Goal: Task Accomplishment & Management: Use online tool/utility

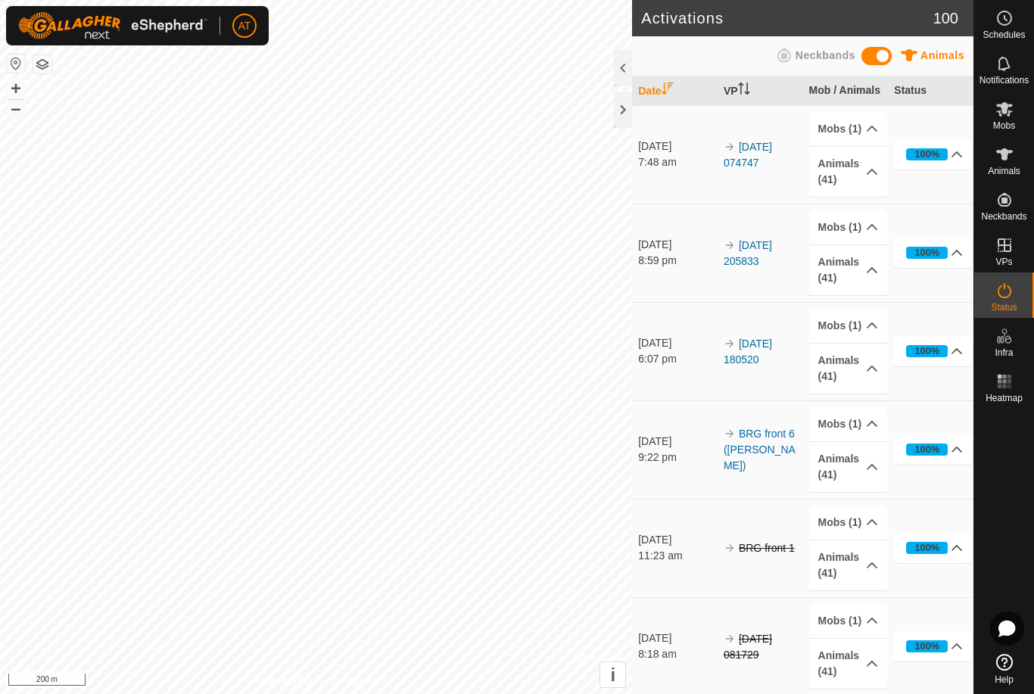
click at [619, 105] on div at bounding box center [623, 110] width 18 height 36
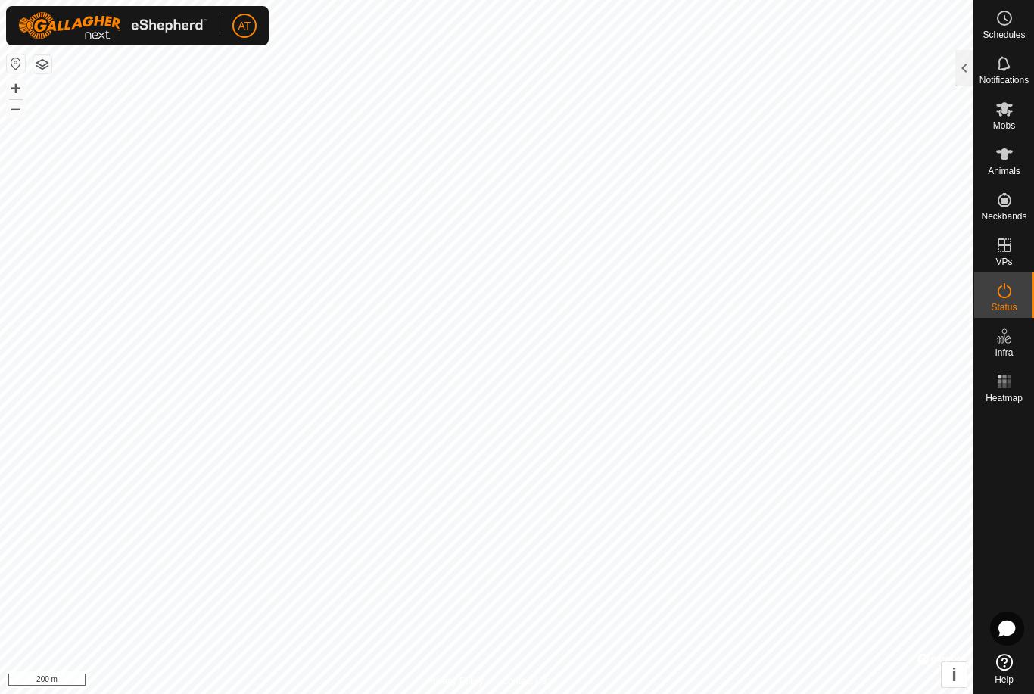
click at [972, 69] on div at bounding box center [965, 68] width 18 height 36
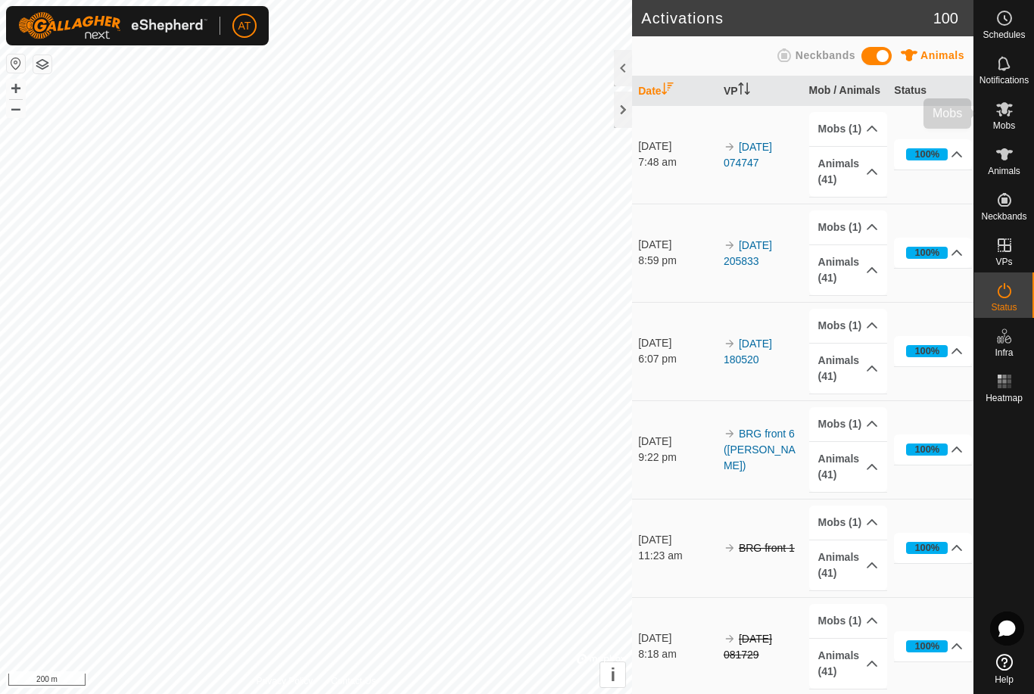
click at [1009, 117] on icon at bounding box center [1005, 109] width 18 height 18
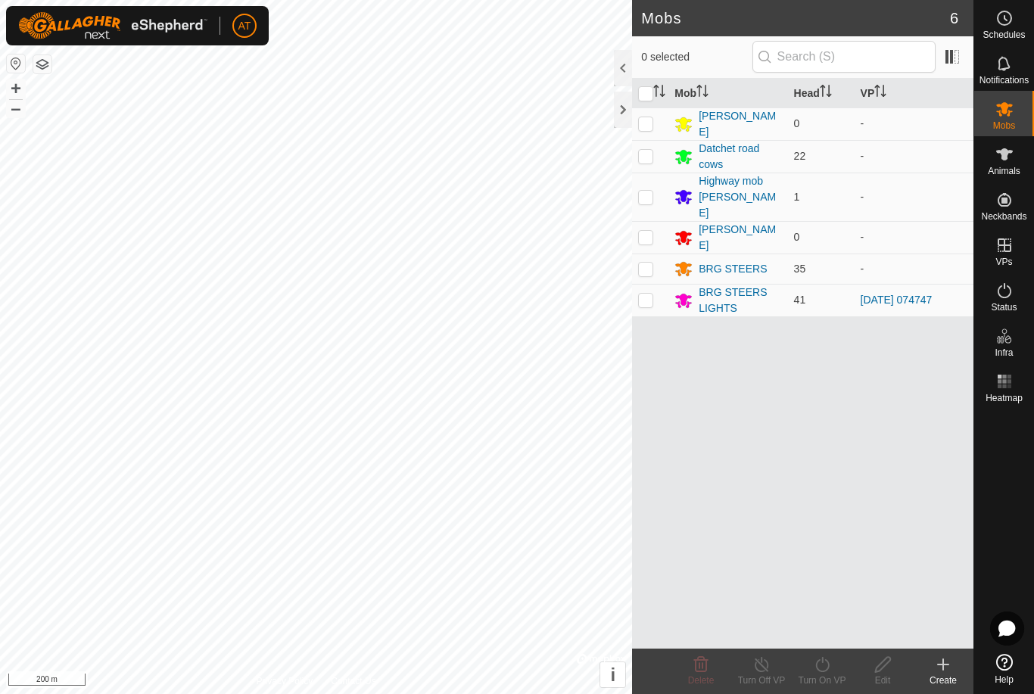
click at [647, 294] on p-checkbox at bounding box center [645, 300] width 15 height 12
checkbox input "true"
click at [822, 669] on icon at bounding box center [822, 665] width 19 height 18
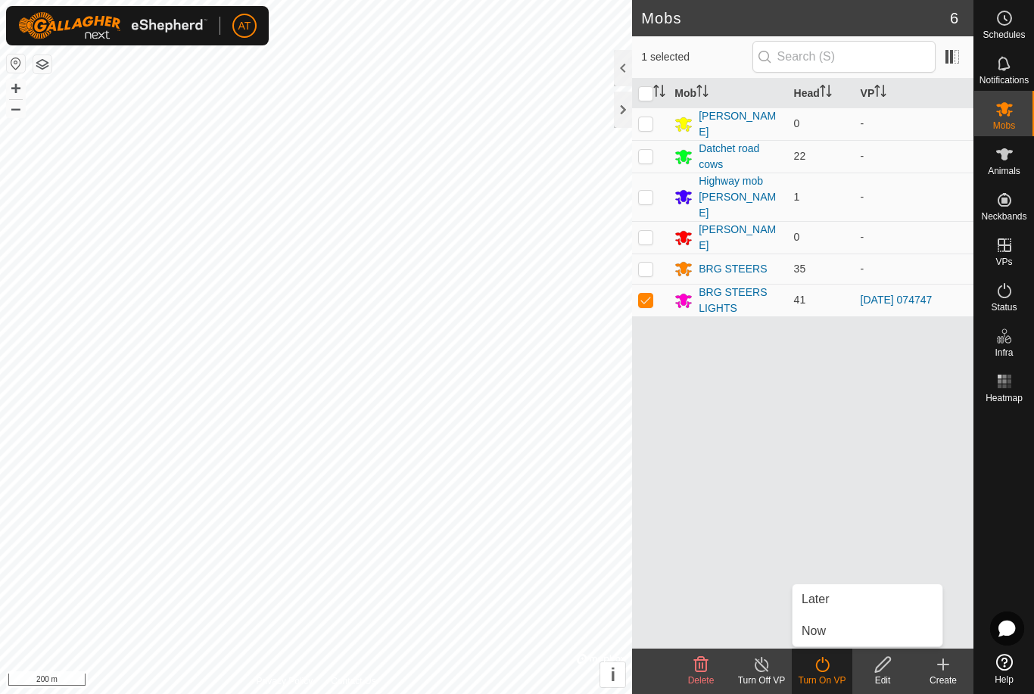
click at [817, 632] on span "Now" at bounding box center [814, 631] width 24 height 18
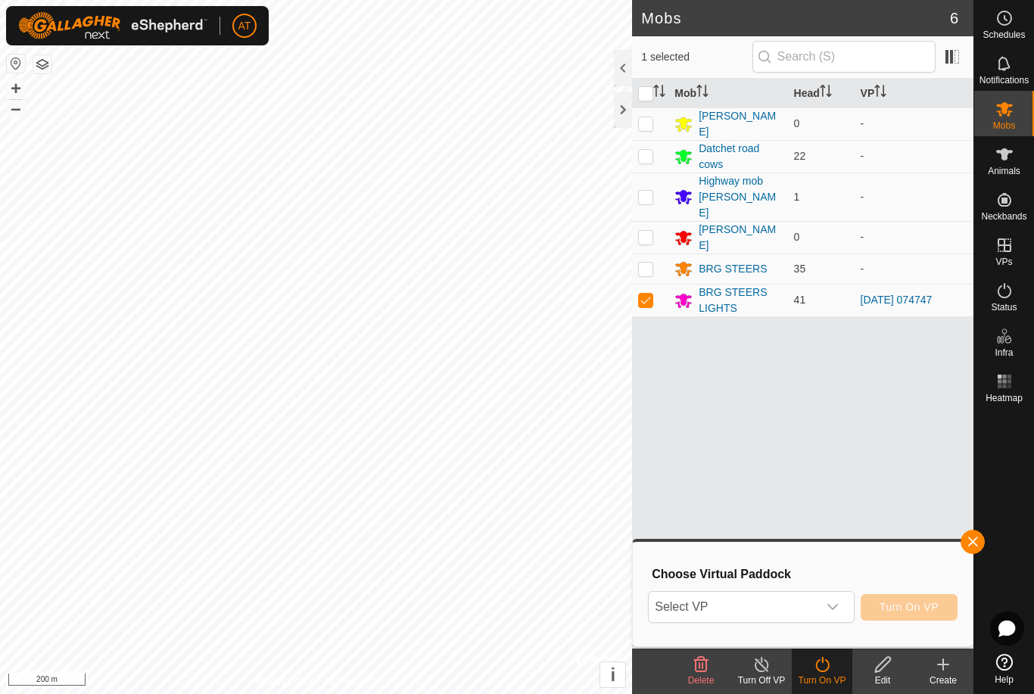
click at [837, 598] on div "dropdown trigger" at bounding box center [833, 607] width 30 height 30
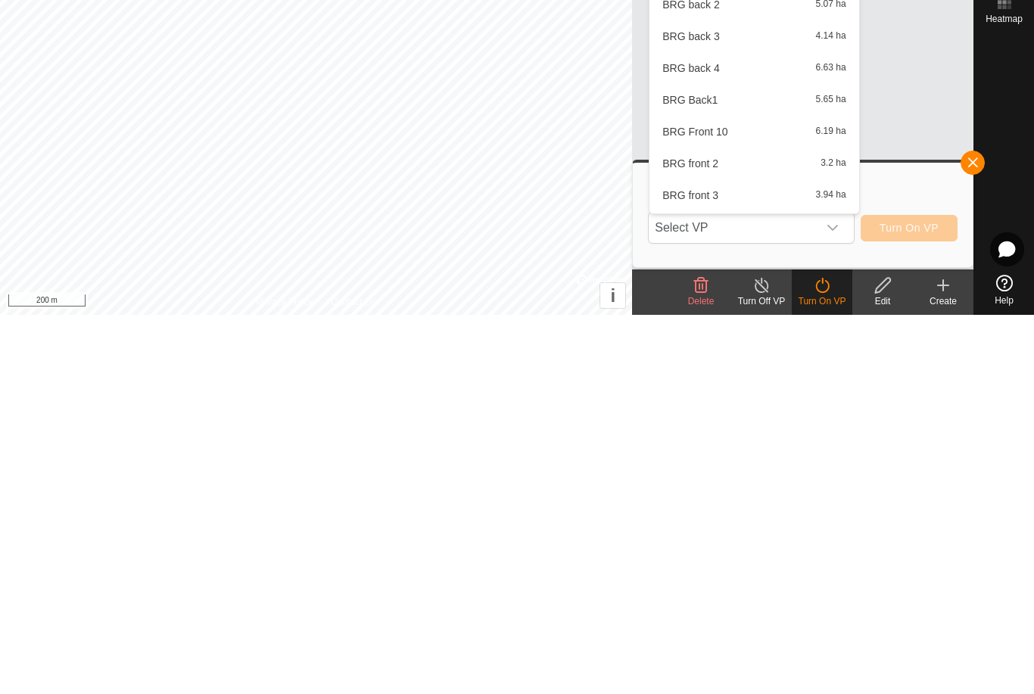
scroll to position [367, 0]
click at [751, 504] on div "BRG Front 10 6.19 ha" at bounding box center [754, 513] width 191 height 18
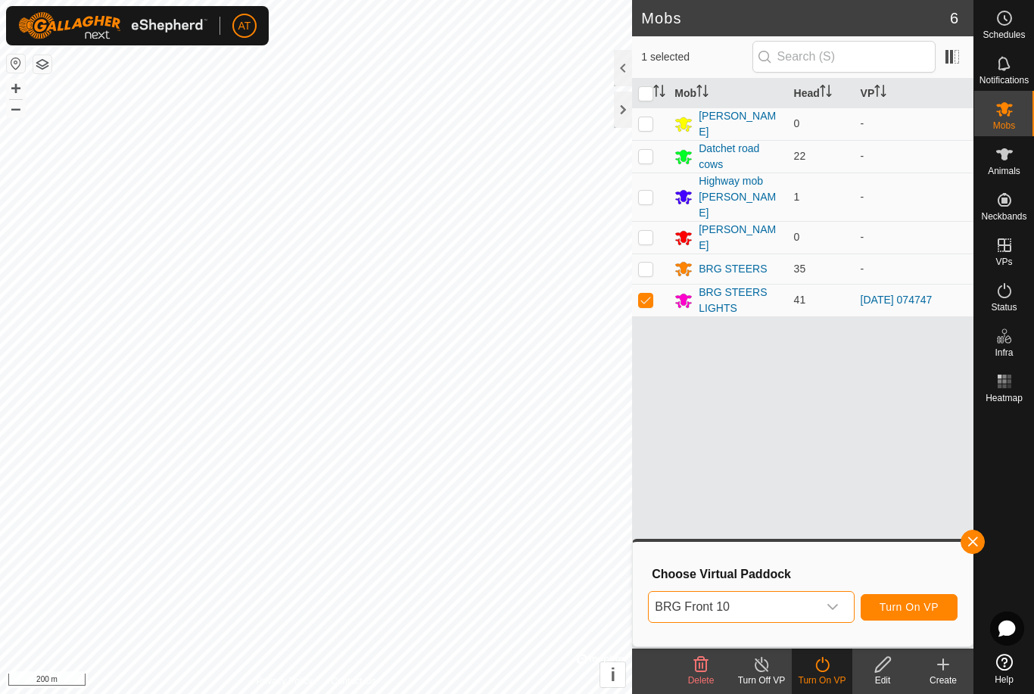
click at [835, 608] on icon "dropdown trigger" at bounding box center [833, 607] width 12 height 12
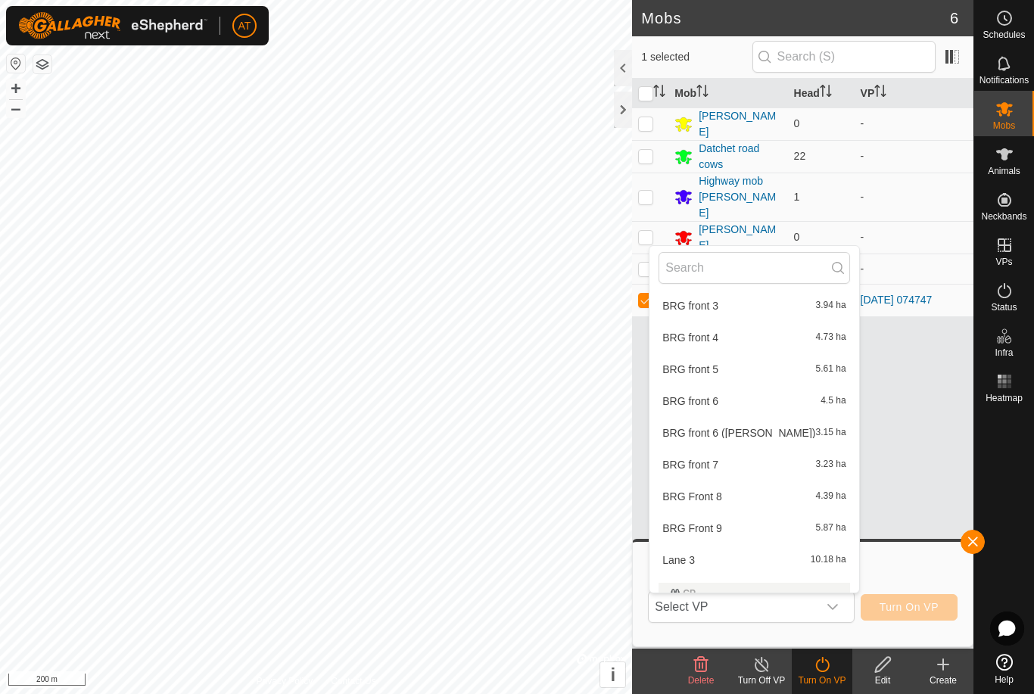
scroll to position [696, 0]
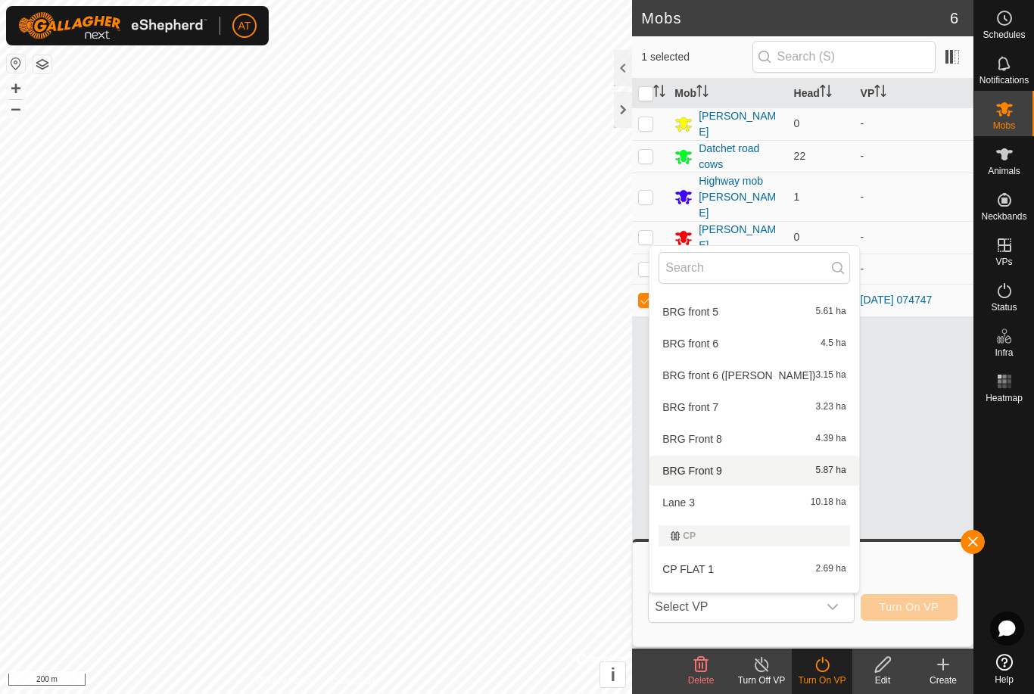
click at [708, 477] on div "BRG Front 9 5.87 ha" at bounding box center [754, 471] width 191 height 18
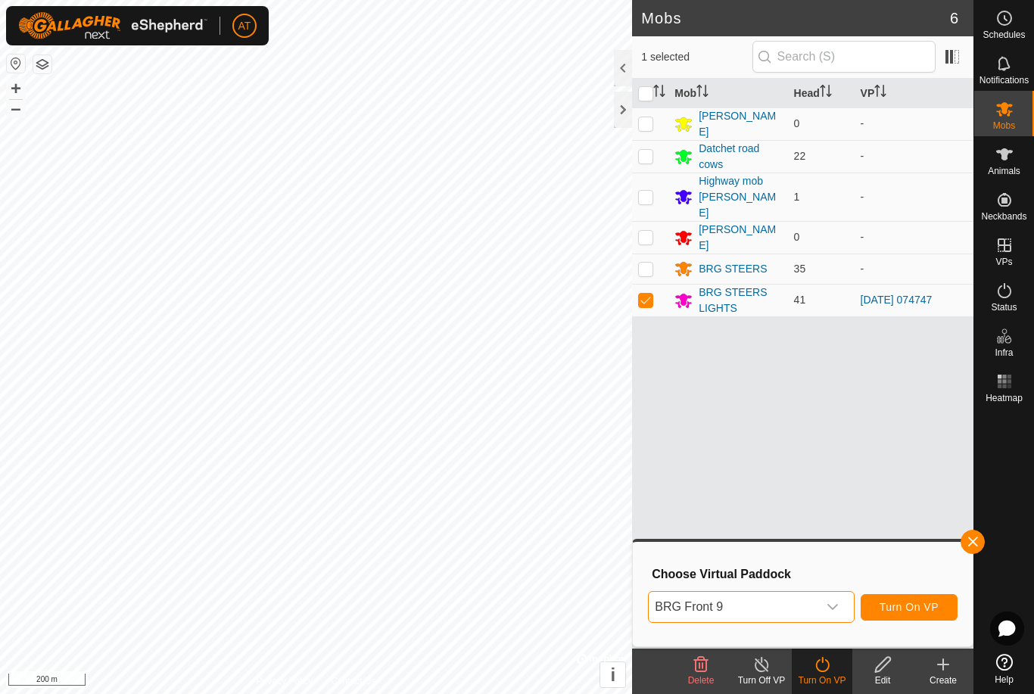
click at [834, 610] on icon "dropdown trigger" at bounding box center [833, 607] width 12 height 12
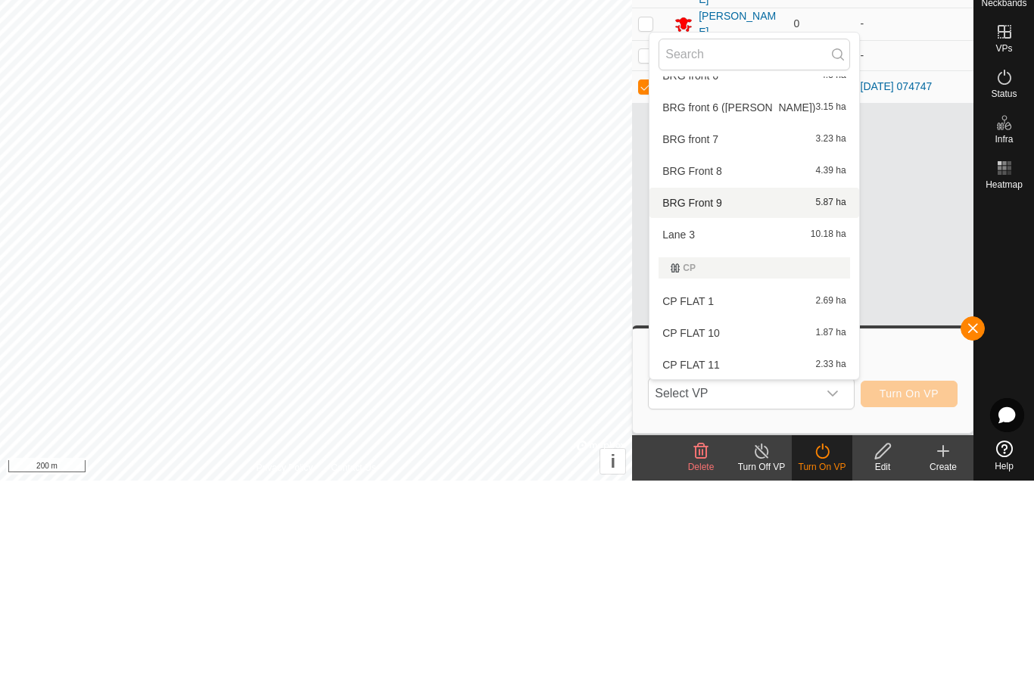
scroll to position [752, 0]
click at [732, 374] on div "BRG Front 8 4.39 ha" at bounding box center [754, 383] width 191 height 18
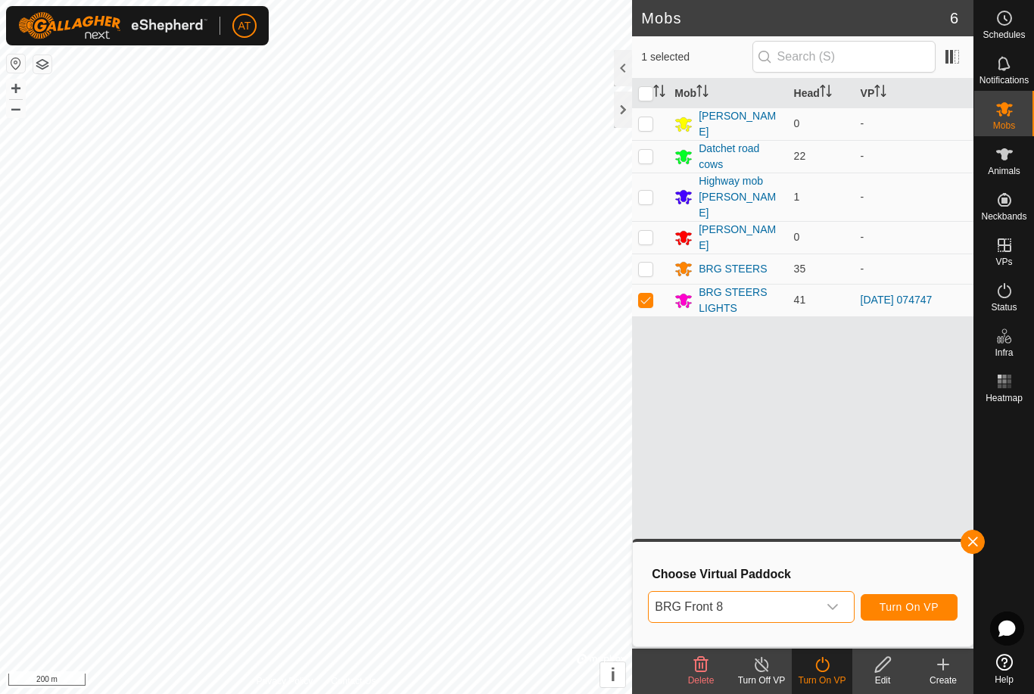
click at [841, 613] on div "dropdown trigger" at bounding box center [833, 607] width 30 height 30
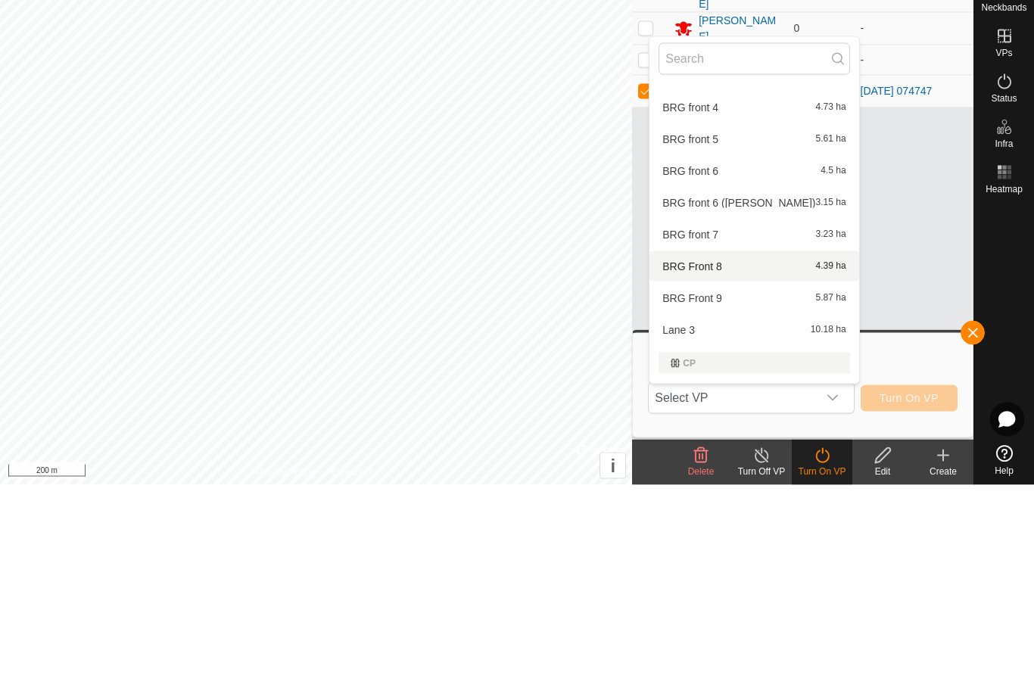
scroll to position [659, 0]
click at [763, 467] on div "BRG Front 8 4.39 ha" at bounding box center [754, 476] width 191 height 18
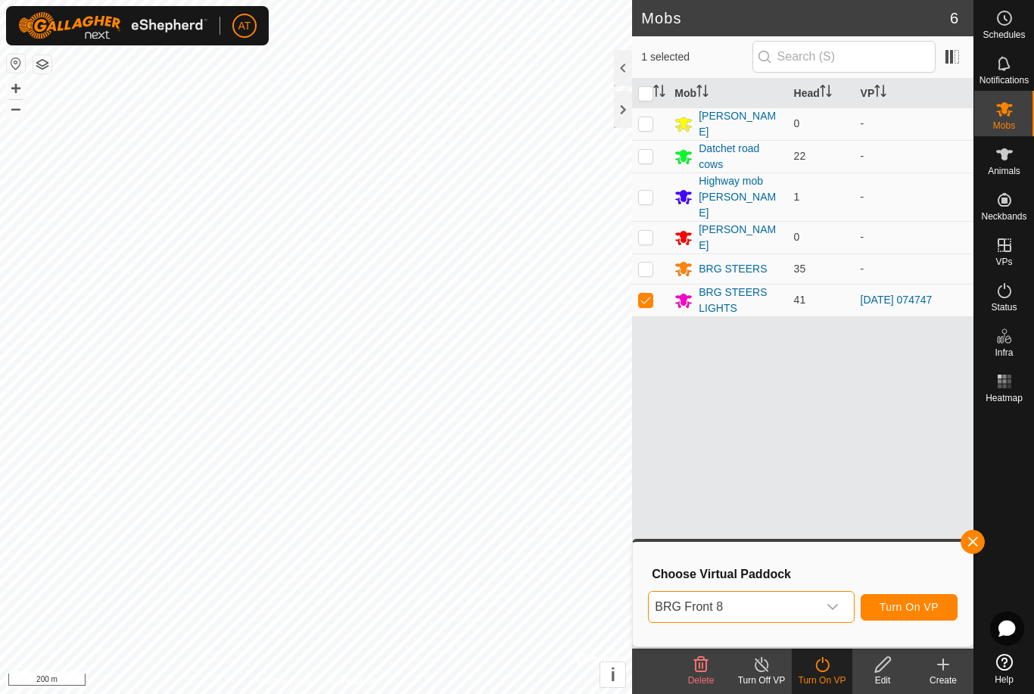
click at [835, 610] on icon "dropdown trigger" at bounding box center [833, 607] width 12 height 12
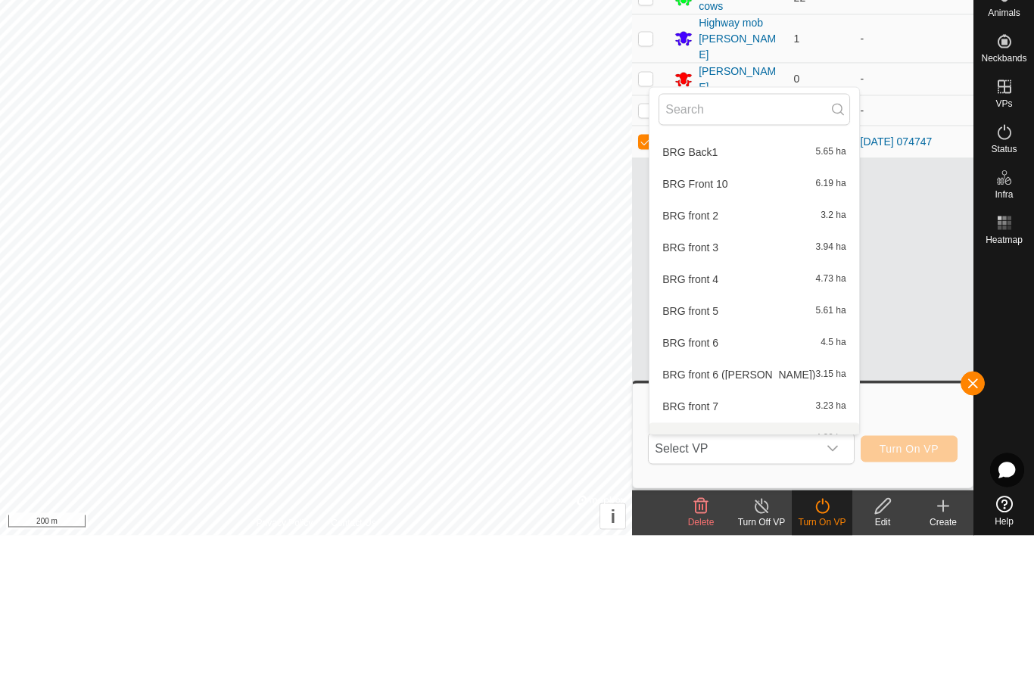
scroll to position [537, 0]
click at [738, 335] on div "BRG Front 10 6.19 ha" at bounding box center [754, 344] width 191 height 18
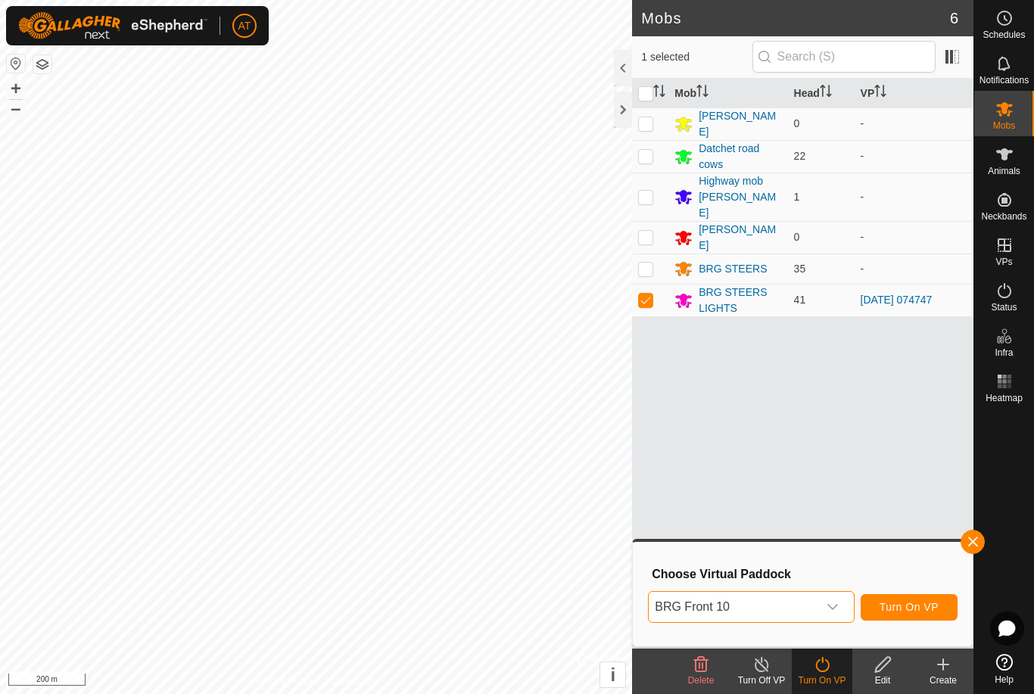
click at [828, 616] on div "dropdown trigger" at bounding box center [833, 607] width 30 height 30
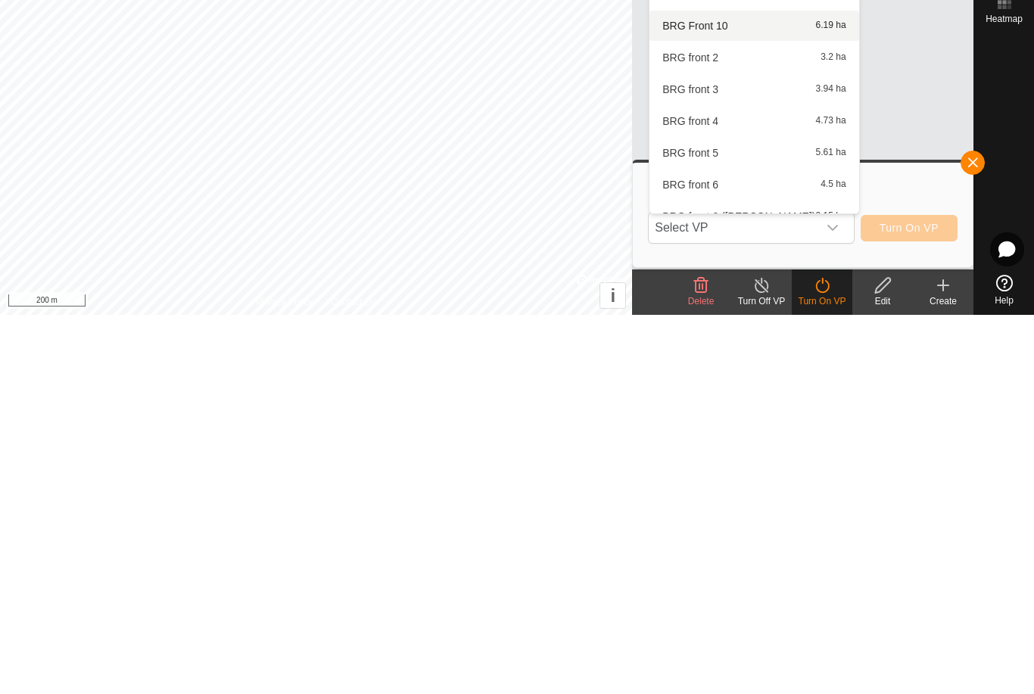
scroll to position [477, 0]
click at [715, 557] on span "BRG front 6" at bounding box center [691, 562] width 56 height 11
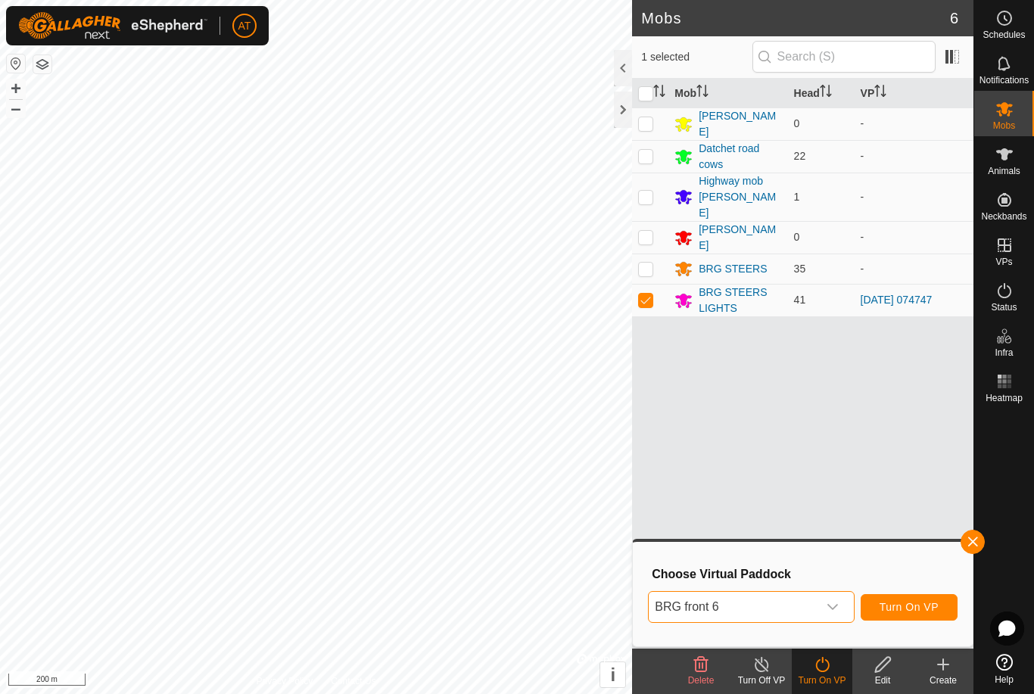
click at [830, 607] on icon "dropdown trigger" at bounding box center [833, 607] width 11 height 6
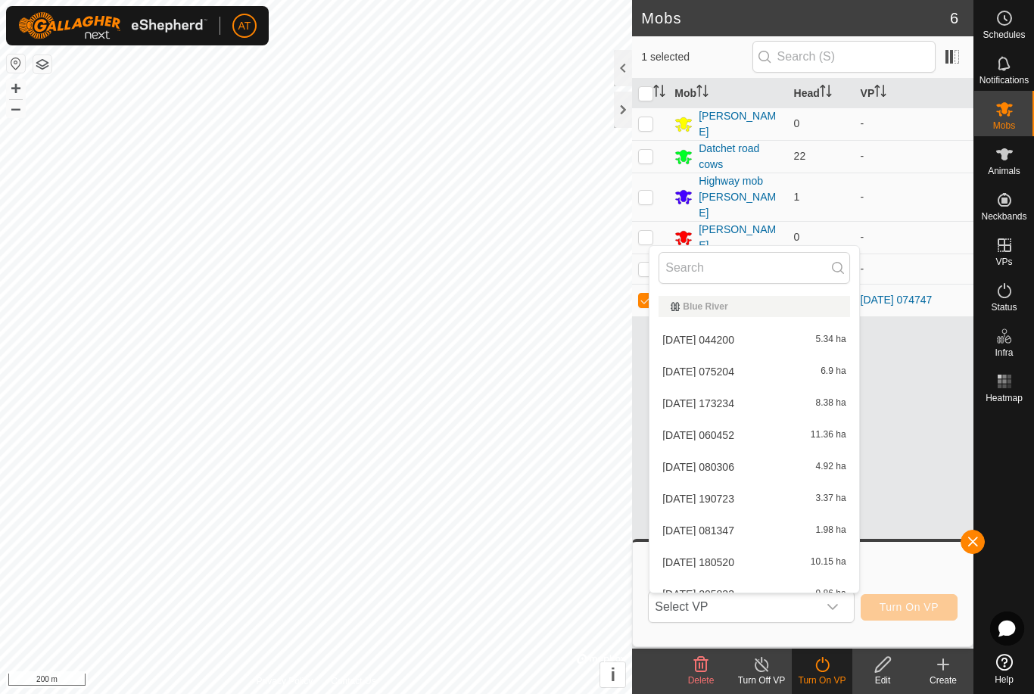
scroll to position [462, 0]
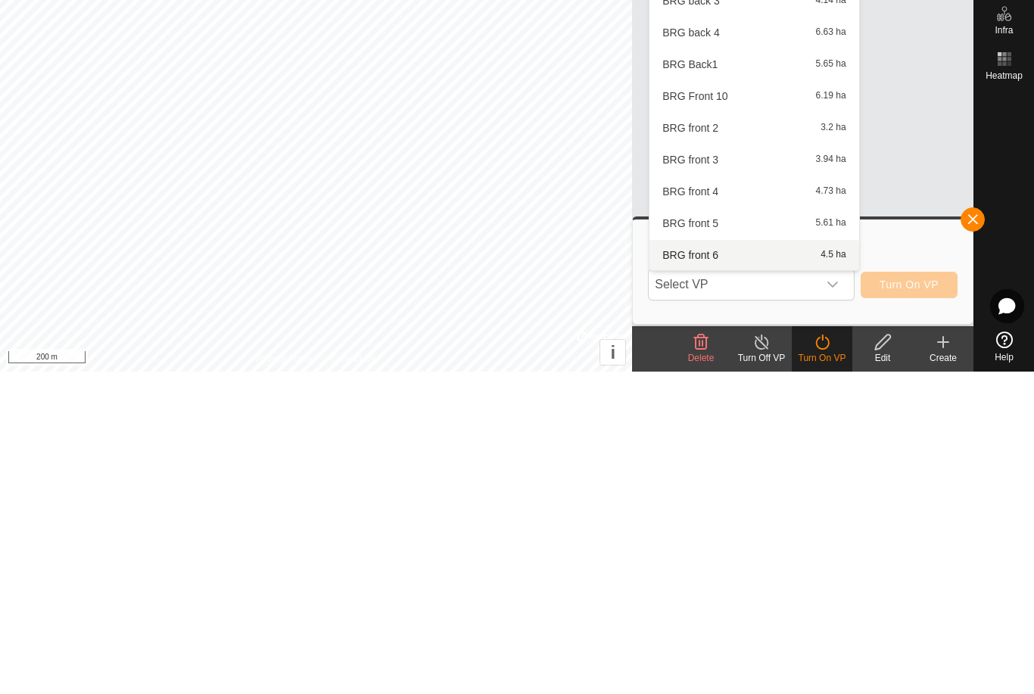
click at [757, 569] on div "BRG front 6 4.5 ha" at bounding box center [754, 578] width 191 height 18
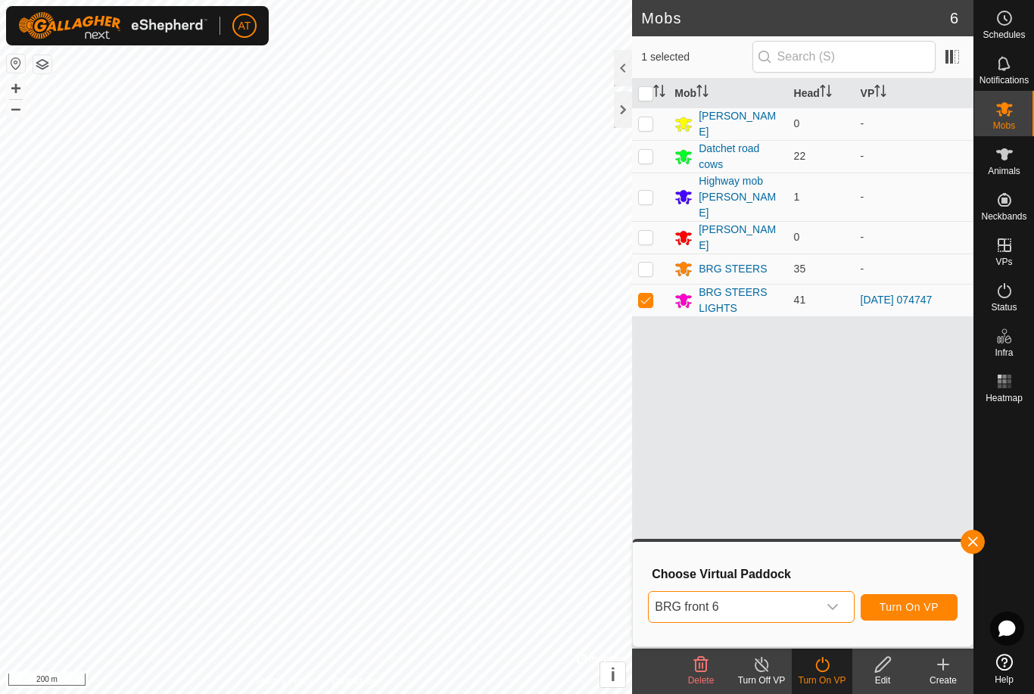
click at [854, 598] on p-select "BRG front 6" at bounding box center [751, 607] width 206 height 32
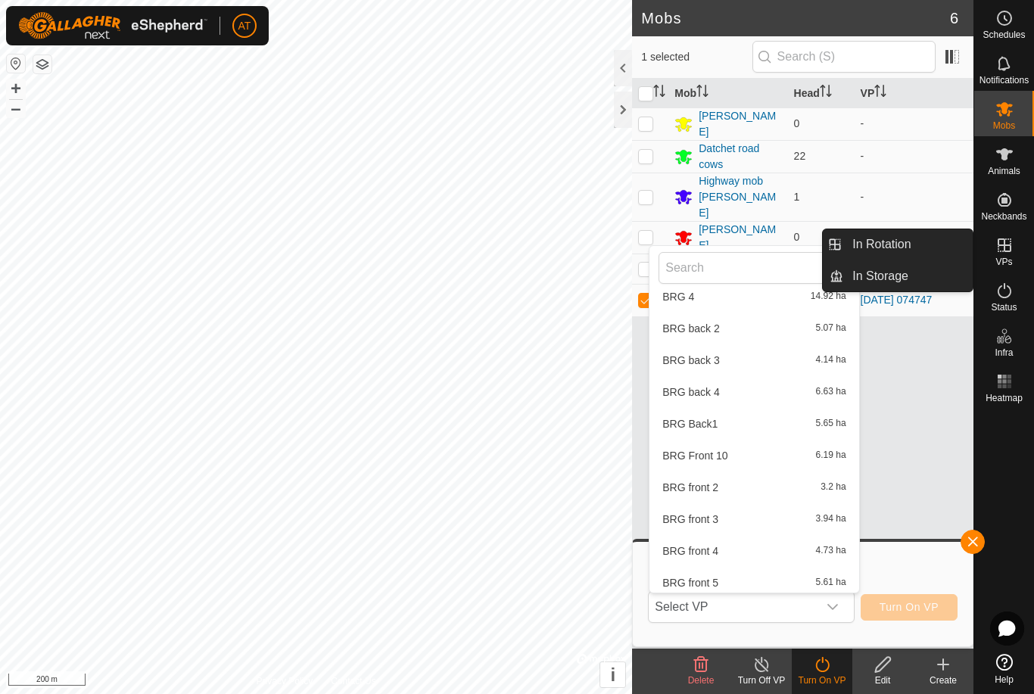
scroll to position [426, 0]
click at [731, 462] on div "BRG Front 10 6.19 ha" at bounding box center [754, 455] width 191 height 18
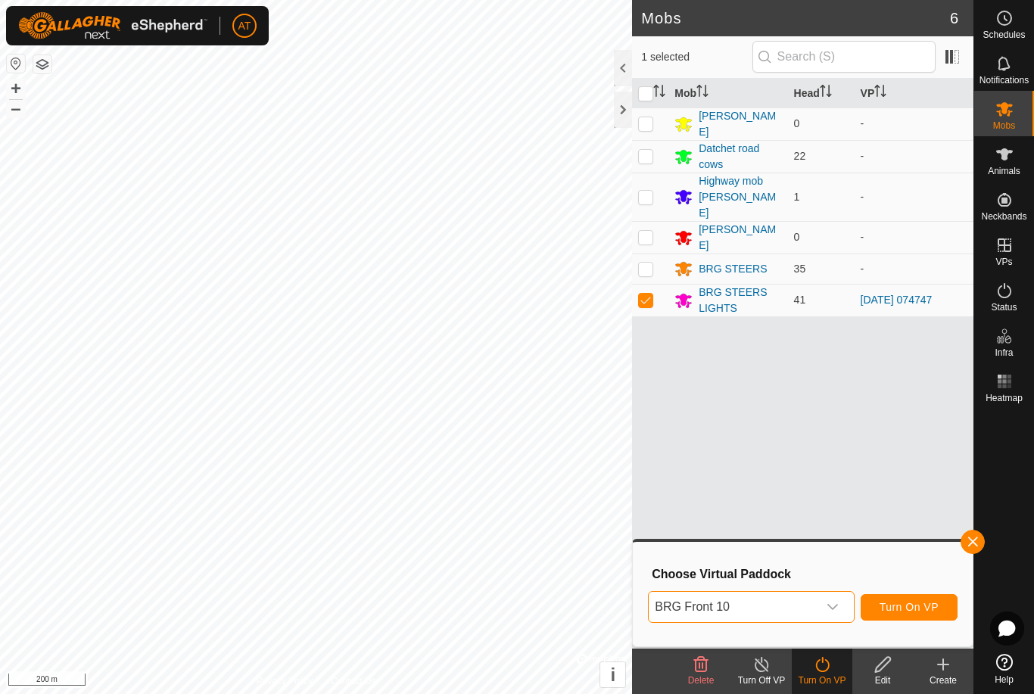
click at [835, 609] on icon "dropdown trigger" at bounding box center [833, 607] width 12 height 12
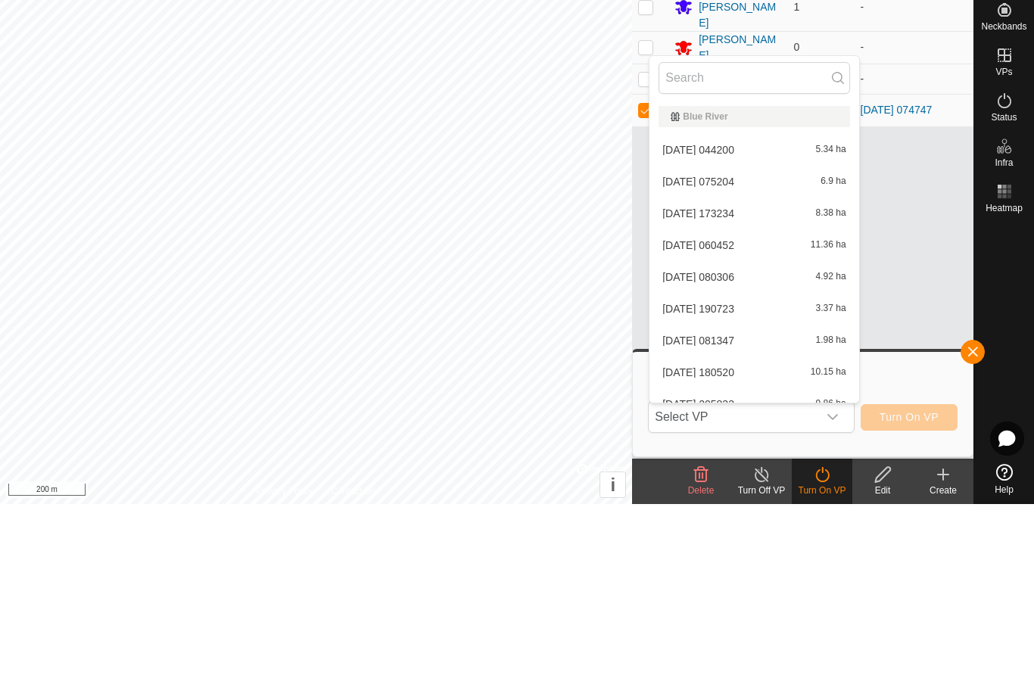
scroll to position [0, 0]
click at [760, 331] on div "[DATE] 044200 5.34 ha" at bounding box center [754, 340] width 191 height 18
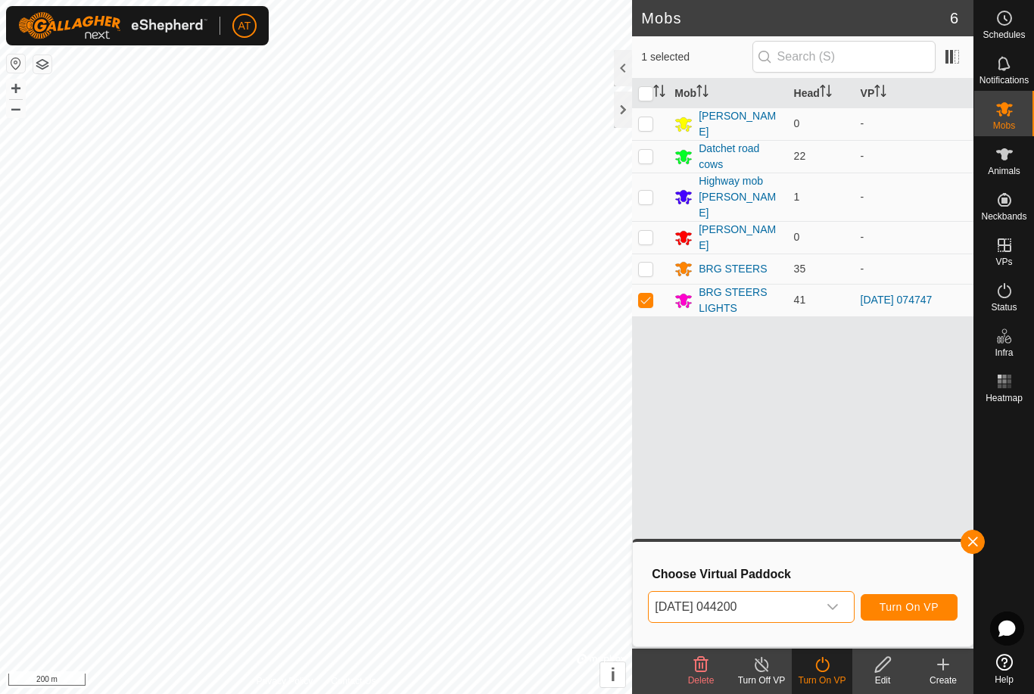
click at [830, 604] on icon "dropdown trigger" at bounding box center [833, 607] width 12 height 12
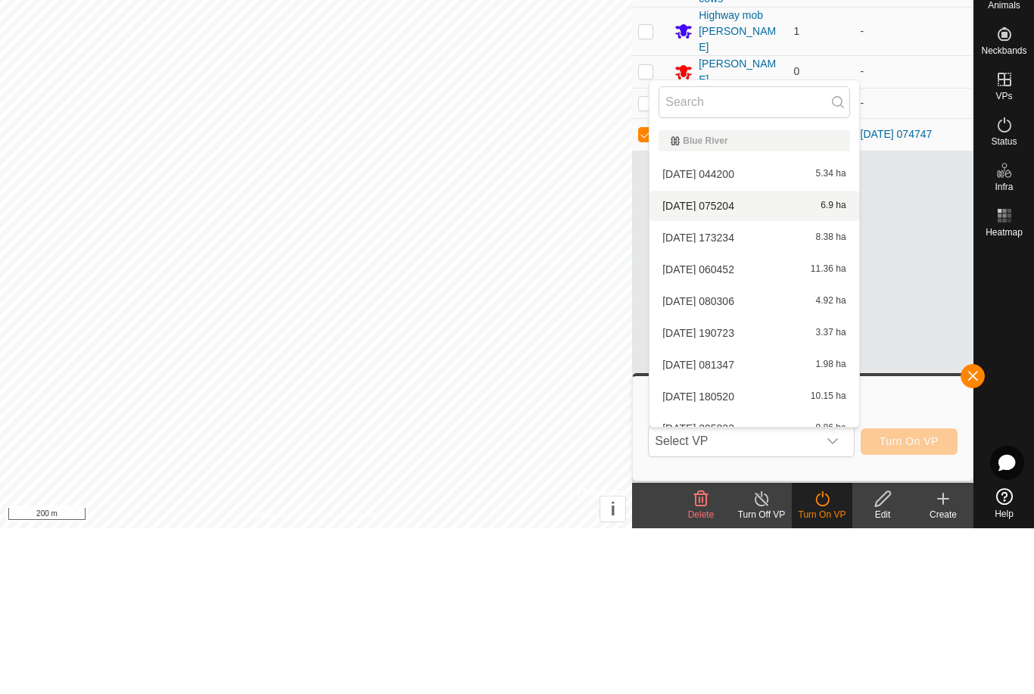
click at [761, 363] on div "[DATE] 075204 6.9 ha" at bounding box center [754, 372] width 191 height 18
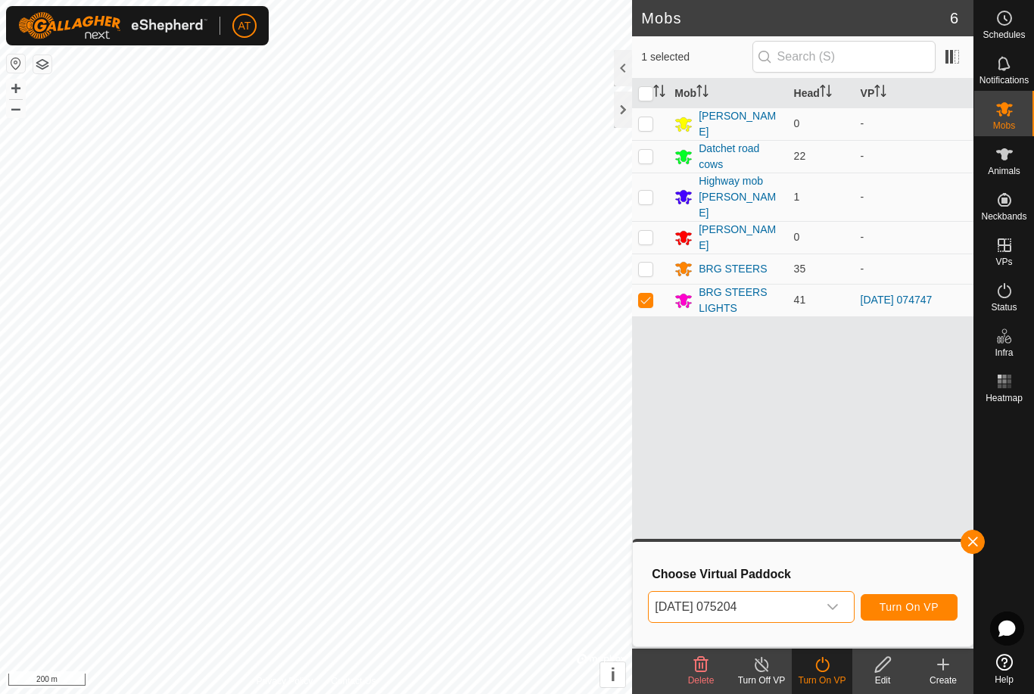
click at [837, 598] on div "dropdown trigger" at bounding box center [833, 607] width 30 height 30
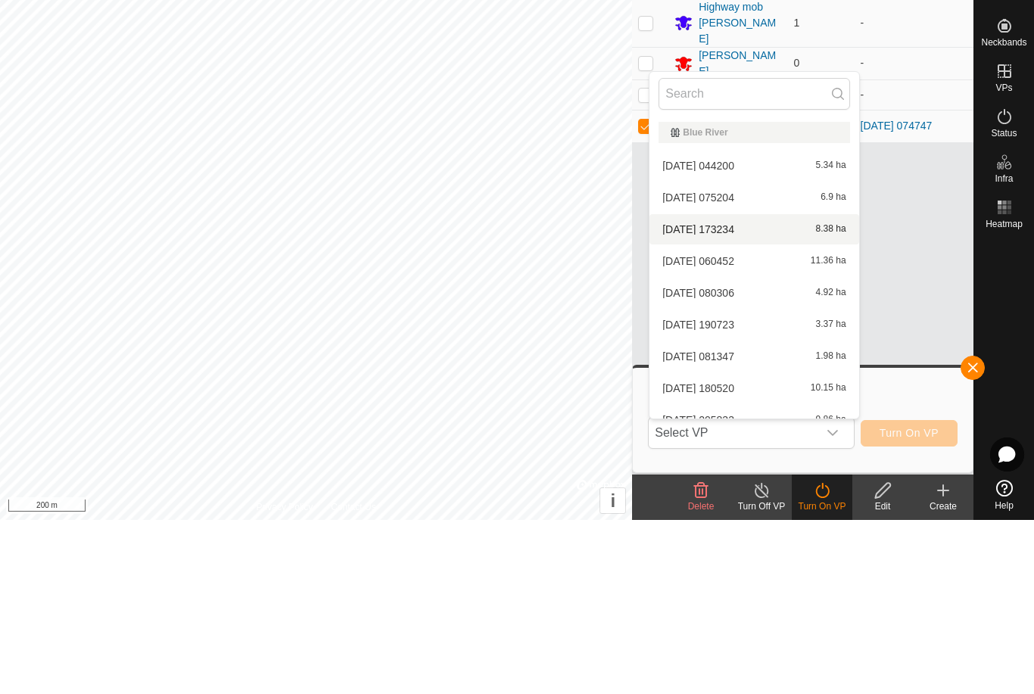
click at [750, 395] on div "[DATE] 173234 8.38 ha" at bounding box center [754, 404] width 191 height 18
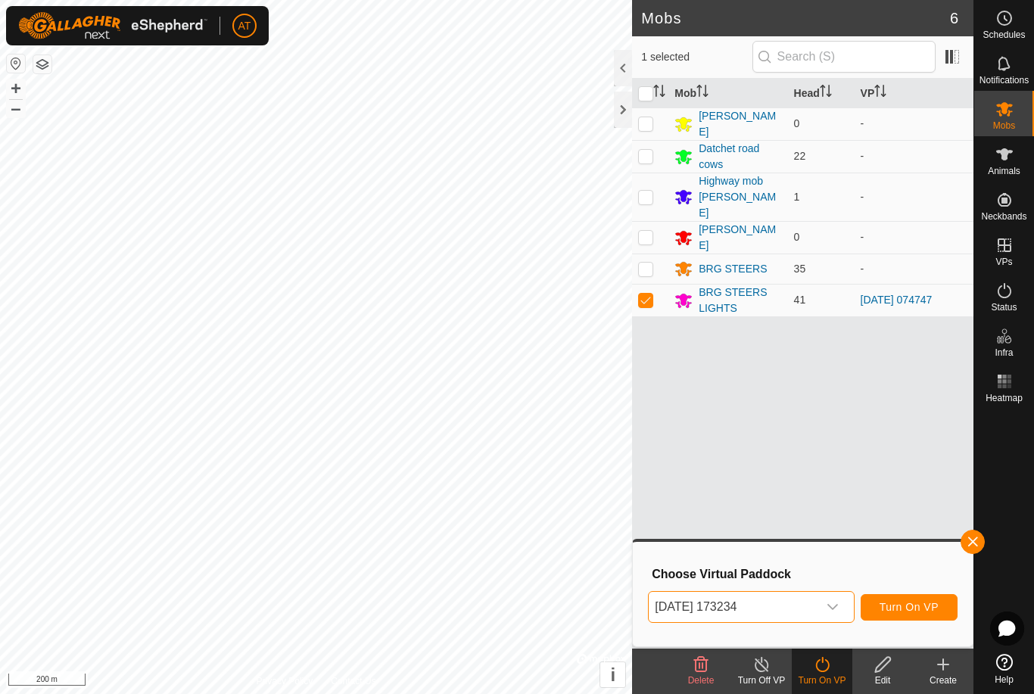
click at [834, 599] on div "dropdown trigger" at bounding box center [833, 607] width 30 height 30
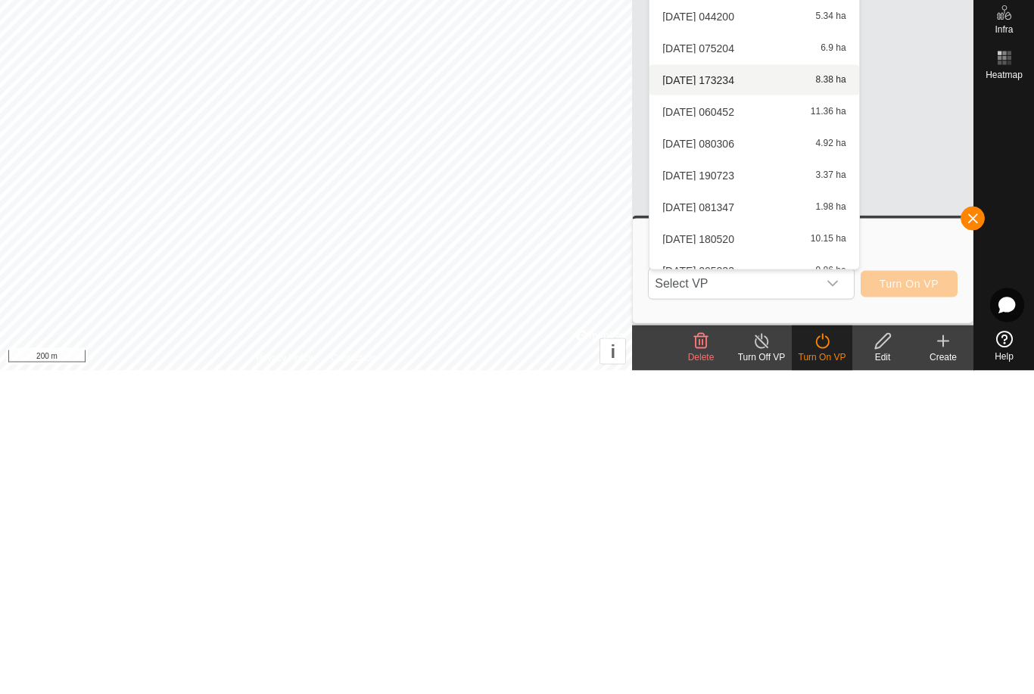
click at [735, 526] on span "[DATE] 081347" at bounding box center [699, 531] width 72 height 11
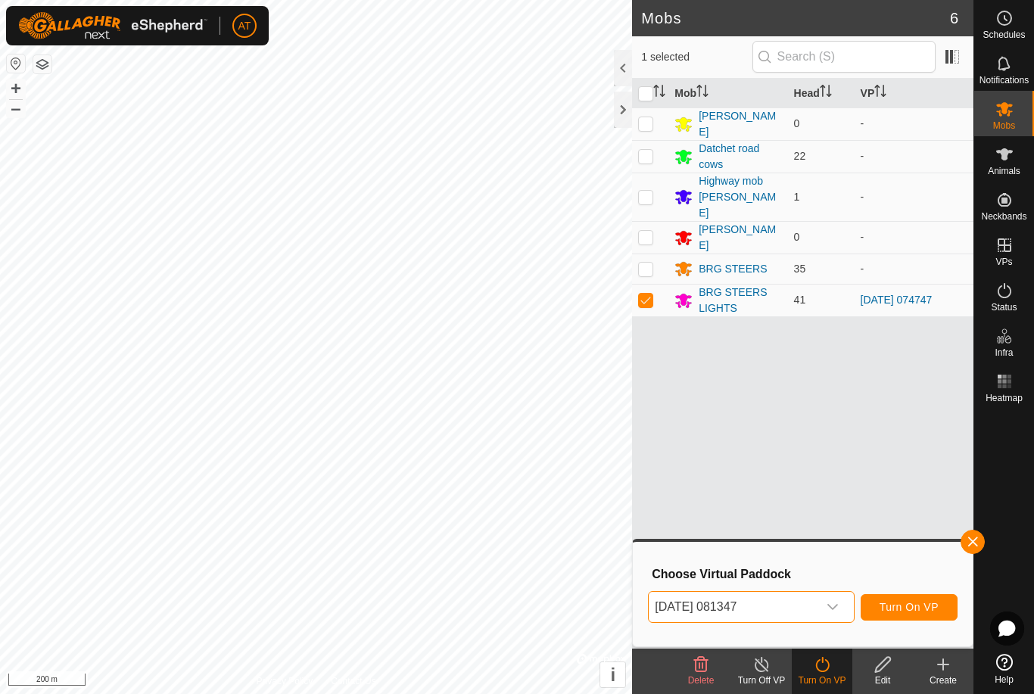
click at [839, 600] on div "dropdown trigger" at bounding box center [833, 607] width 30 height 30
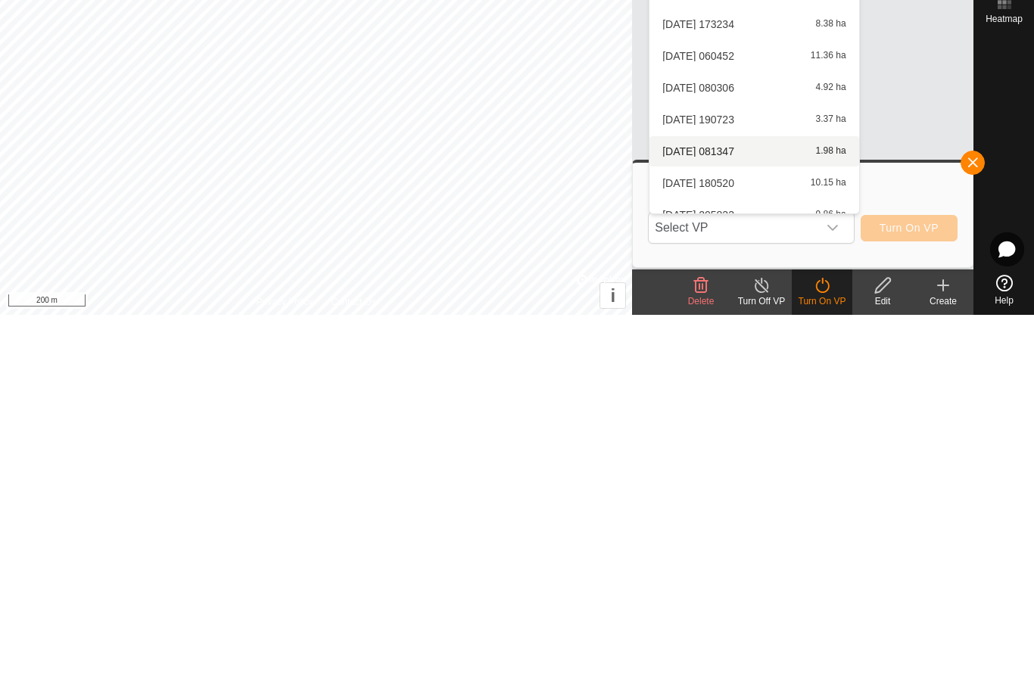
click at [846, 592] on div "dropdown trigger" at bounding box center [833, 607] width 30 height 30
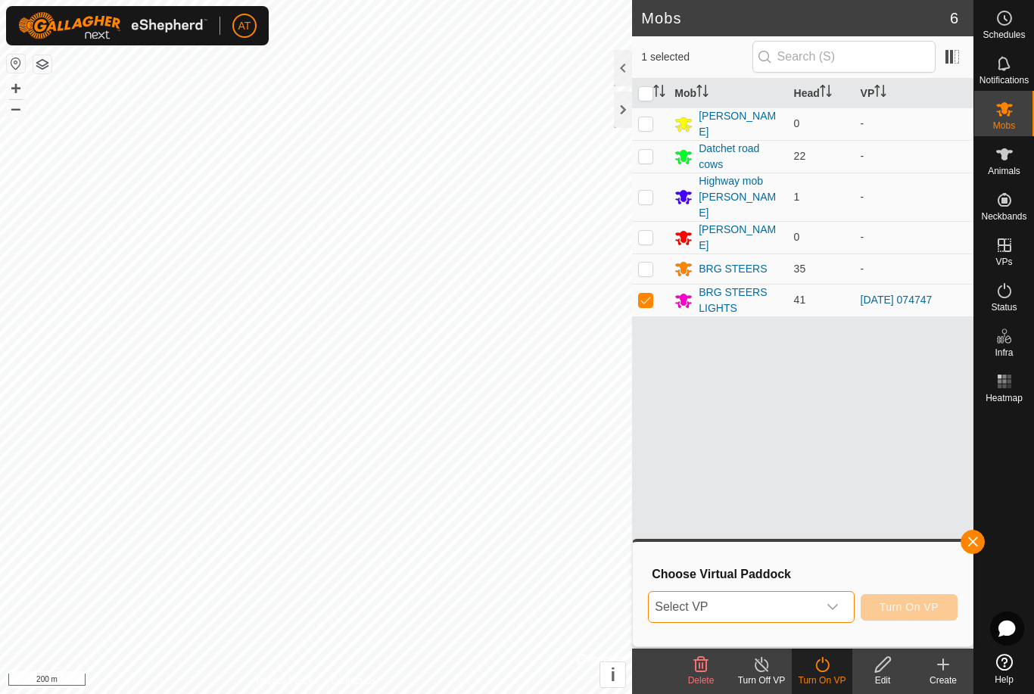
click at [841, 613] on div "dropdown trigger" at bounding box center [833, 607] width 30 height 30
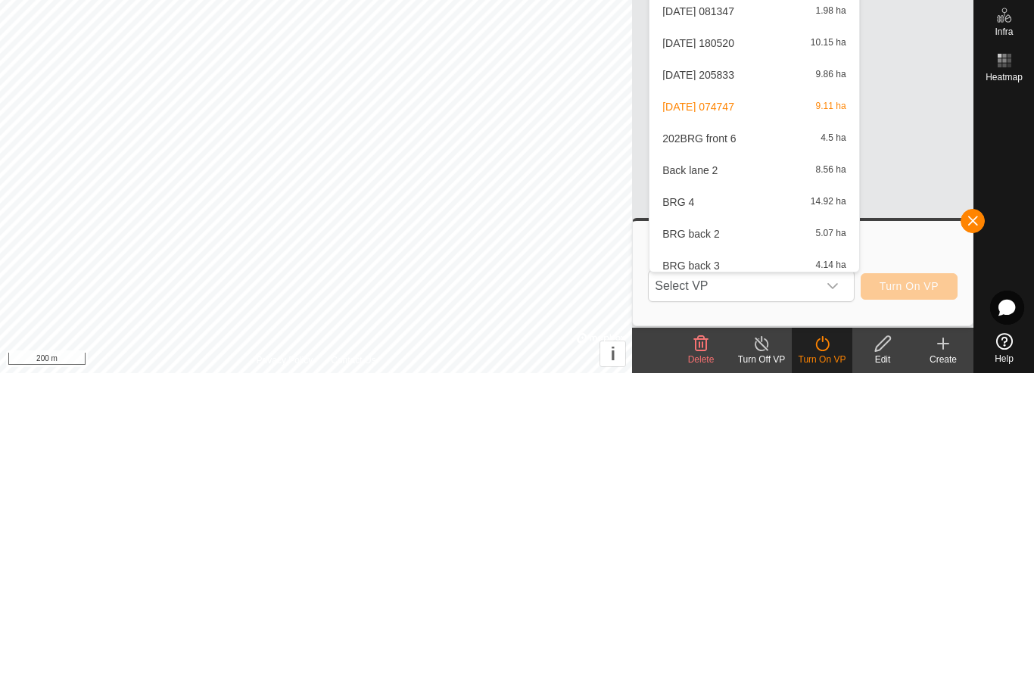
scroll to position [249, 0]
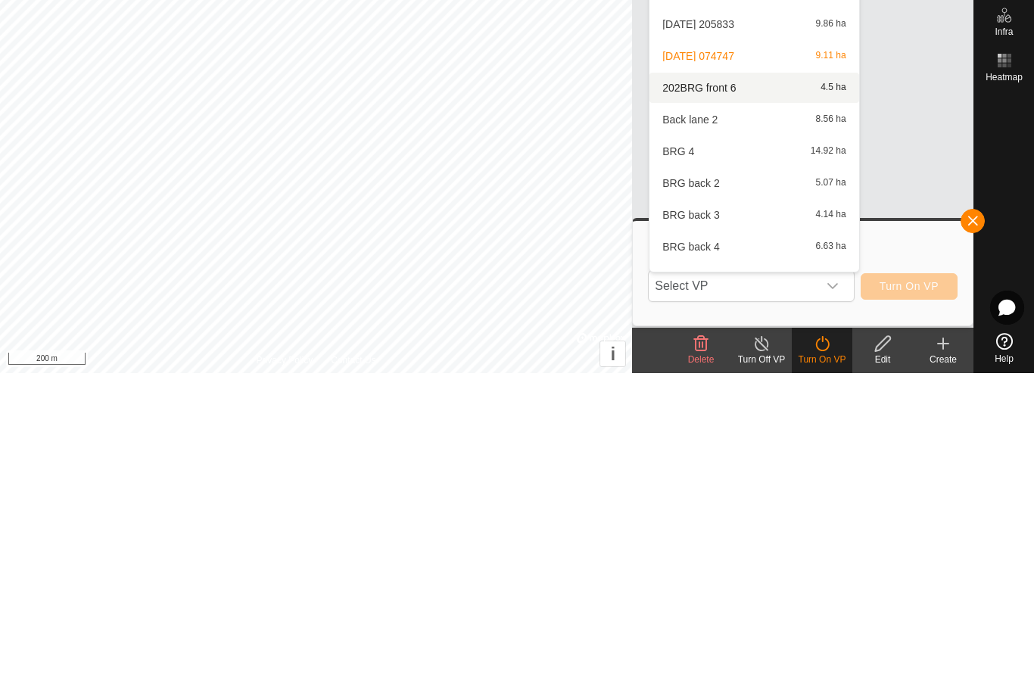
click at [750, 400] on div "202BRG front 6 4.5 ha" at bounding box center [754, 409] width 191 height 18
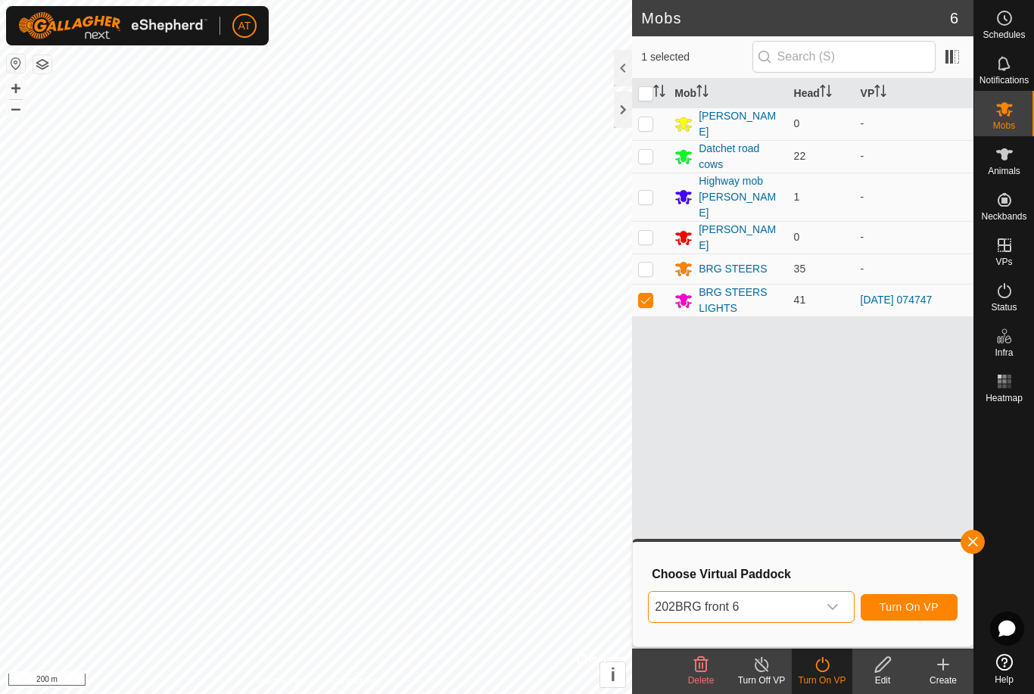
click at [841, 603] on div "dropdown trigger" at bounding box center [833, 607] width 30 height 30
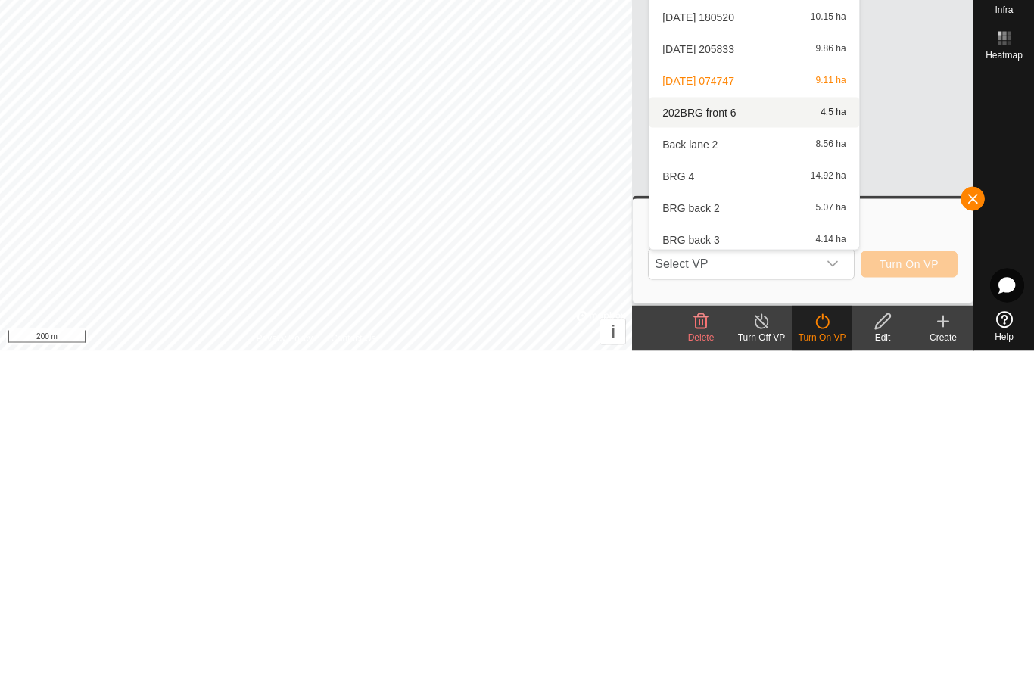
scroll to position [201, 0]
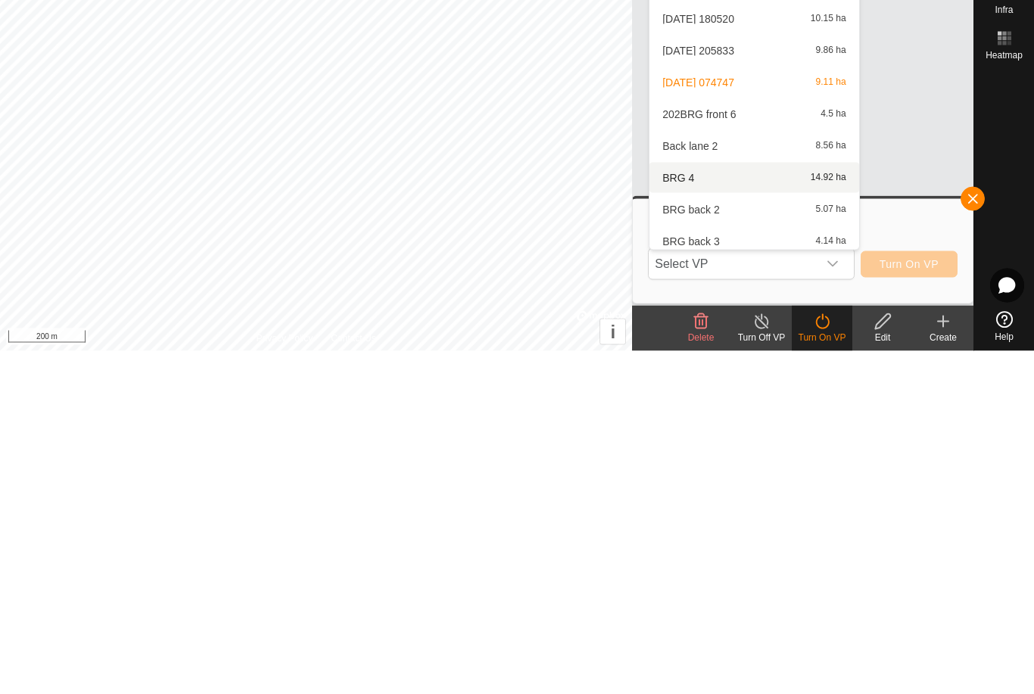
click at [809, 506] on li "BRG 4 14.92 ha" at bounding box center [754, 521] width 209 height 30
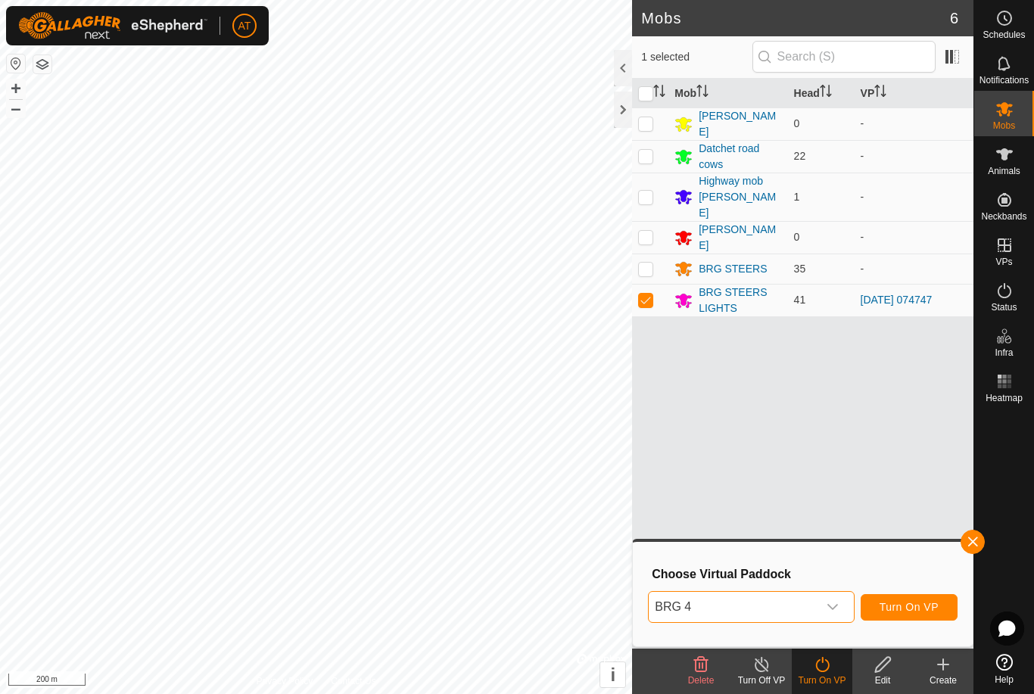
click at [841, 604] on div "dropdown trigger" at bounding box center [833, 607] width 30 height 30
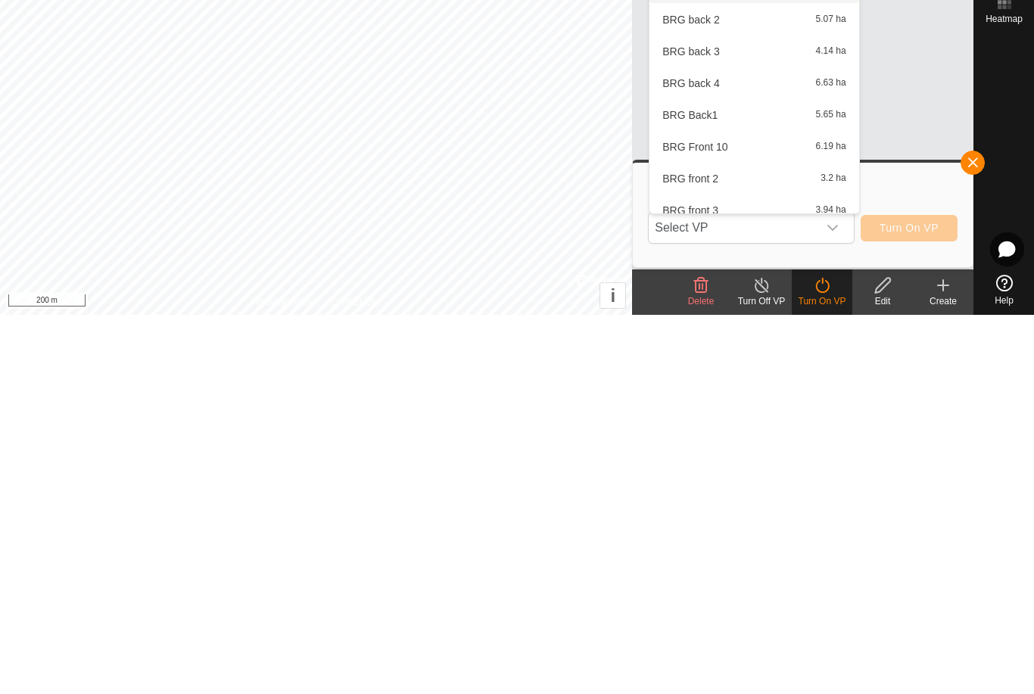
scroll to position [353, 0]
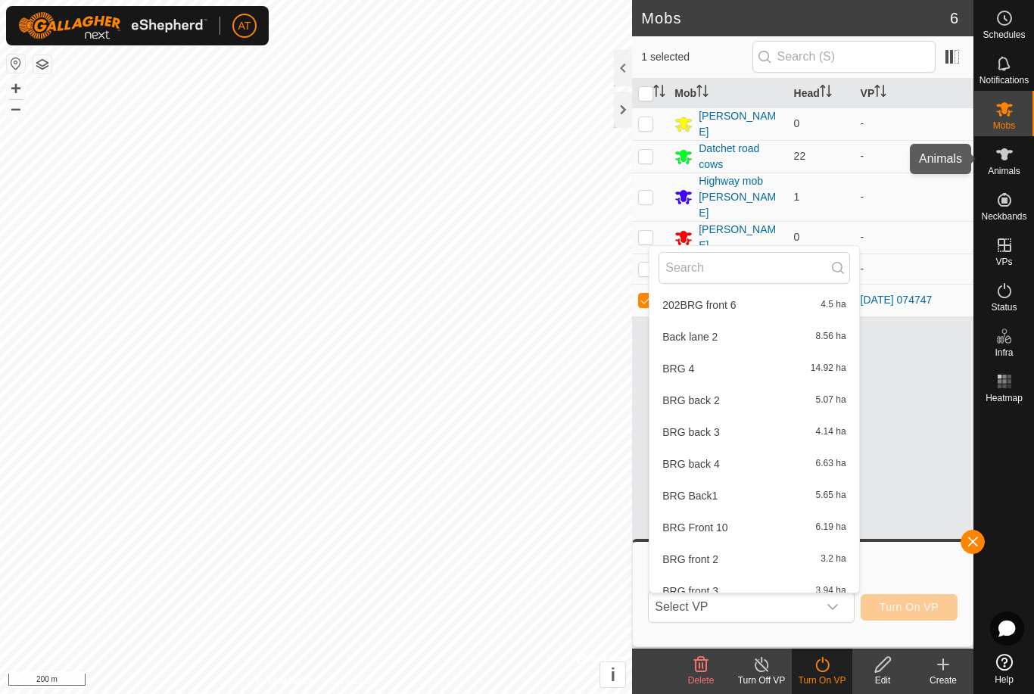
click at [1009, 149] on icon at bounding box center [1005, 154] width 18 height 18
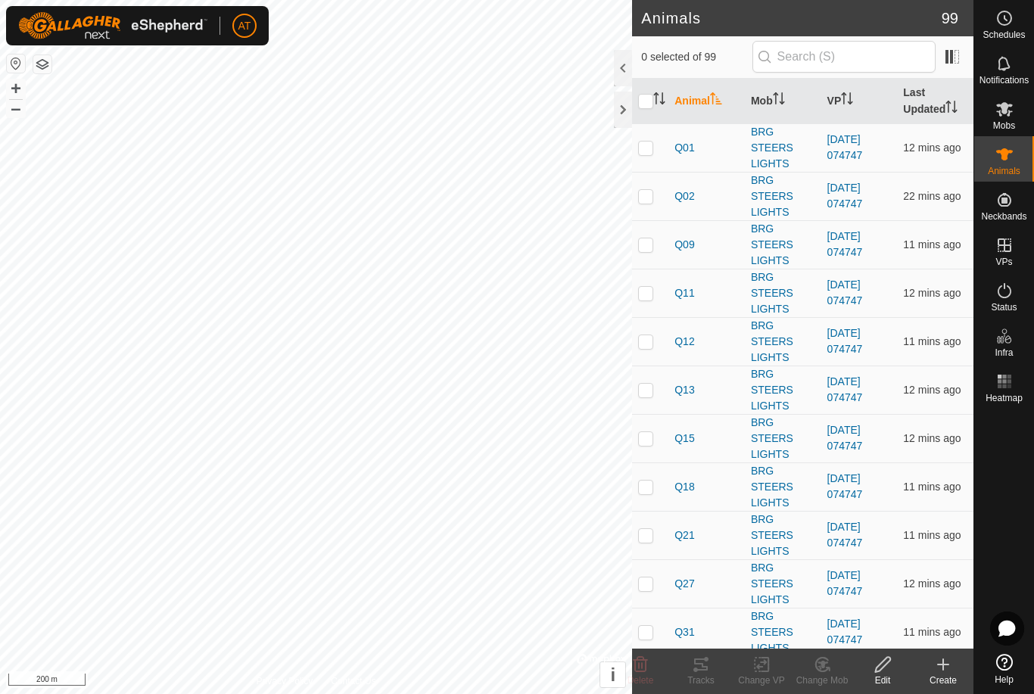
click at [628, 118] on div at bounding box center [623, 110] width 18 height 36
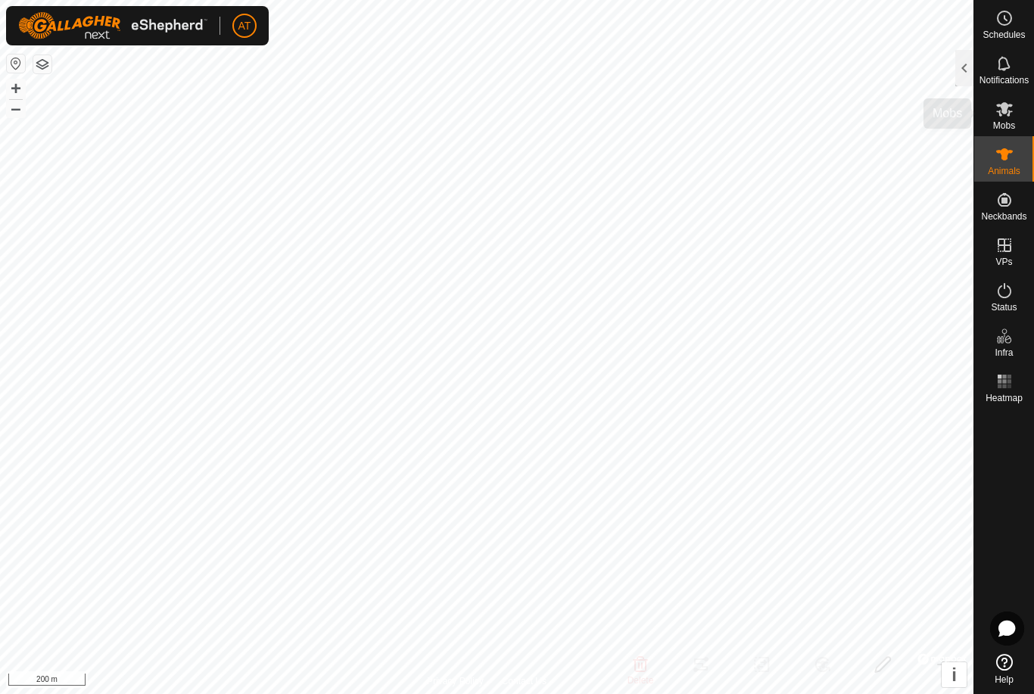
click at [1006, 118] on es-mob-svg-icon at bounding box center [1004, 109] width 27 height 24
click at [967, 72] on div at bounding box center [965, 68] width 18 height 36
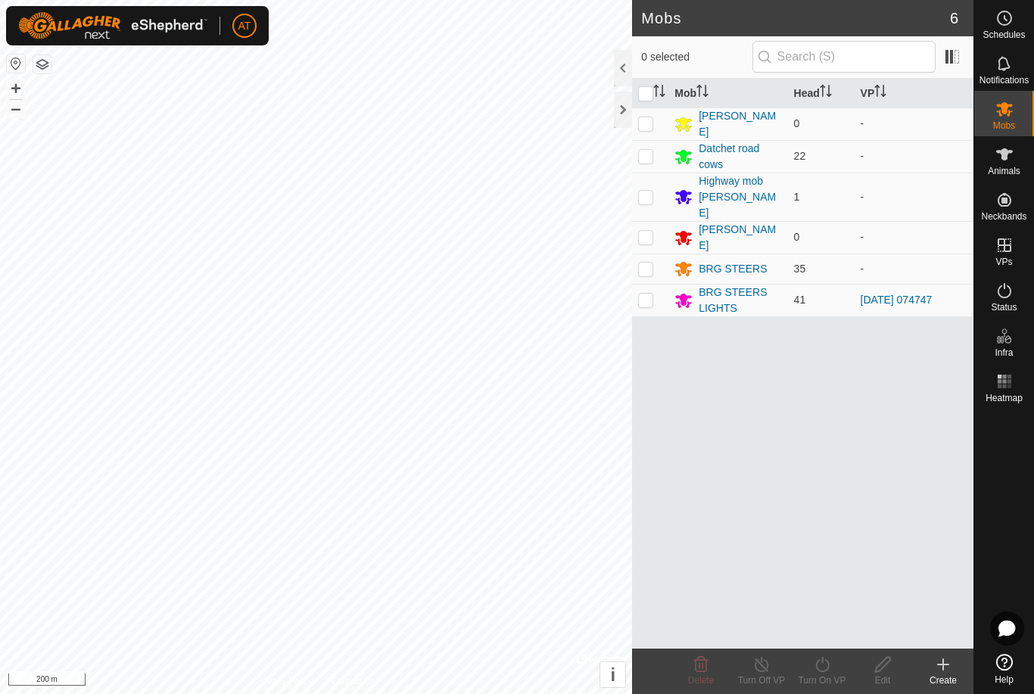
click at [655, 284] on td at bounding box center [650, 300] width 36 height 33
checkbox input "true"
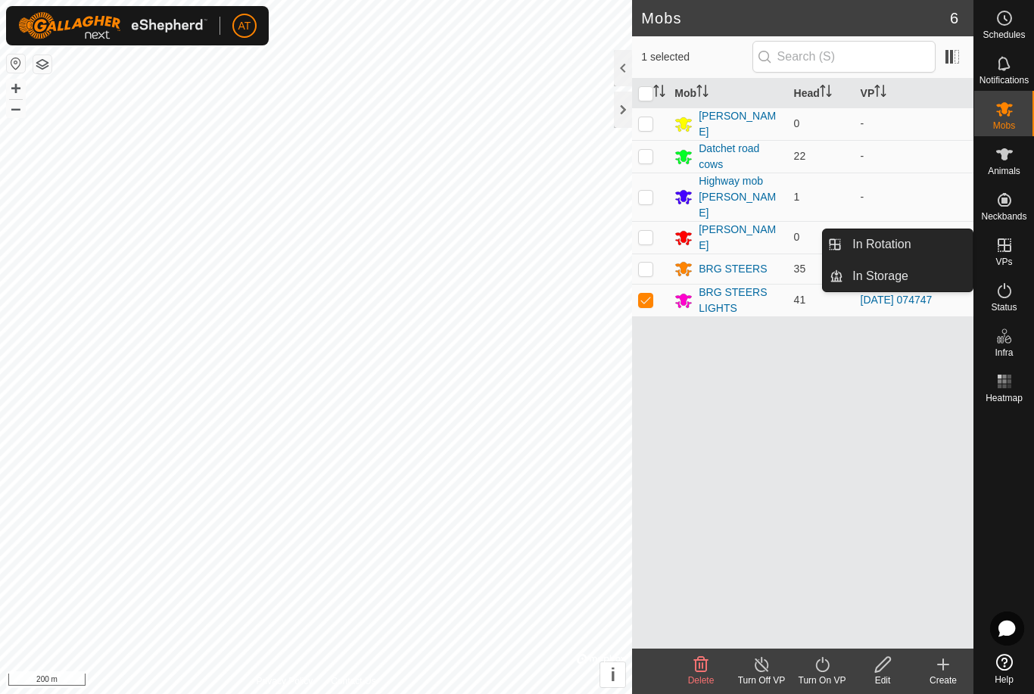
click at [900, 279] on span "In Storage" at bounding box center [881, 276] width 56 height 18
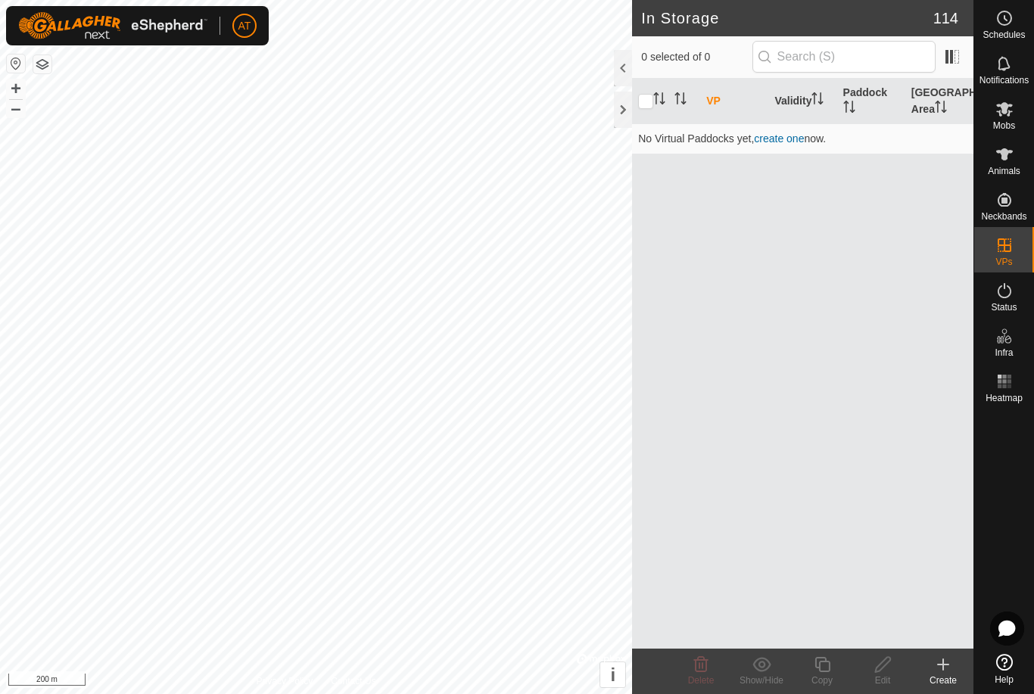
click at [959, 666] on create-svg-icon at bounding box center [943, 665] width 61 height 18
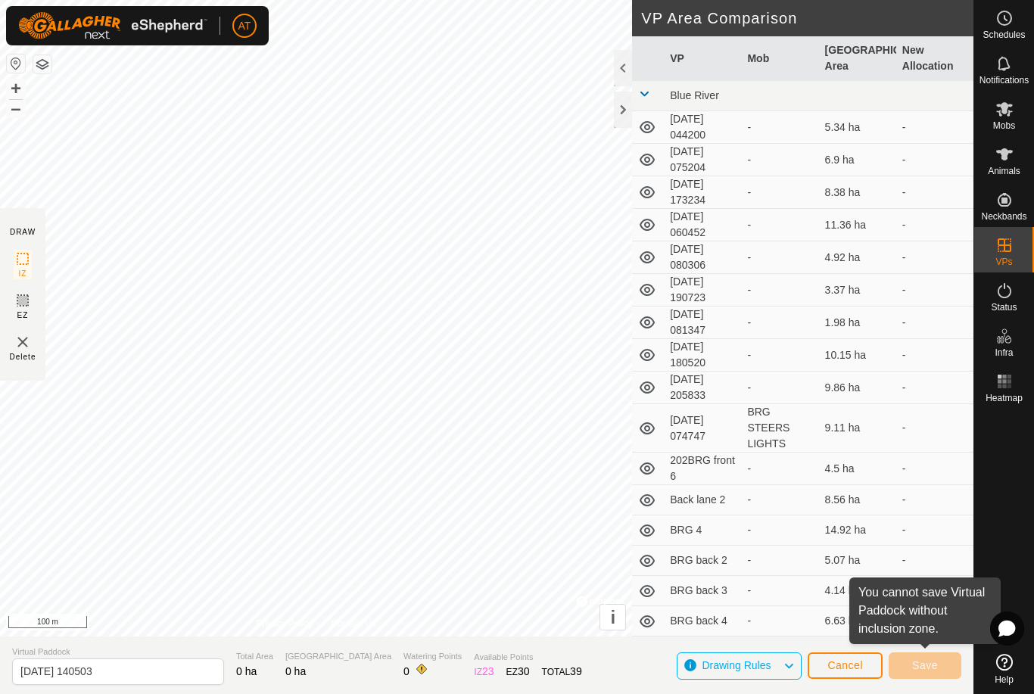
click at [848, 666] on span "Cancel" at bounding box center [846, 666] width 36 height 12
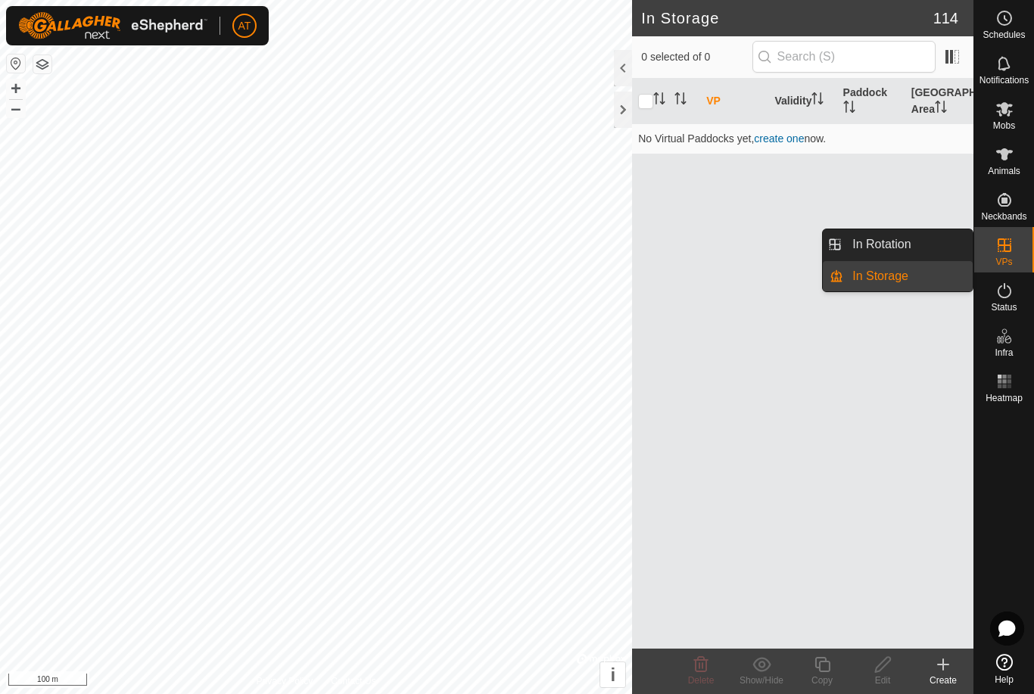
click at [915, 280] on link "In Storage" at bounding box center [908, 276] width 129 height 30
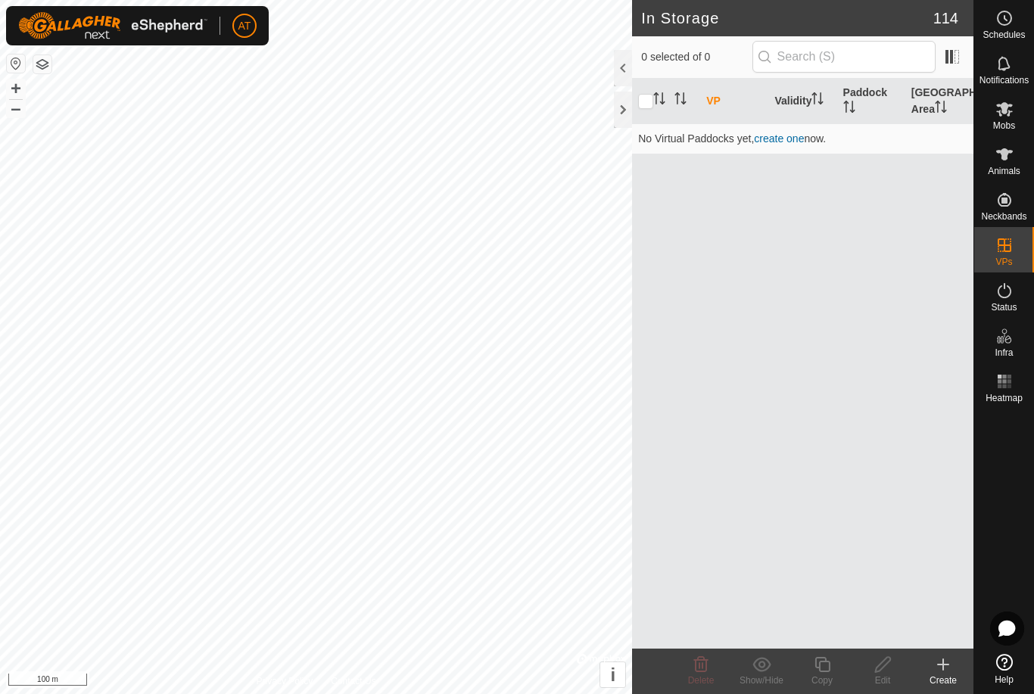
click at [620, 100] on div at bounding box center [623, 110] width 18 height 36
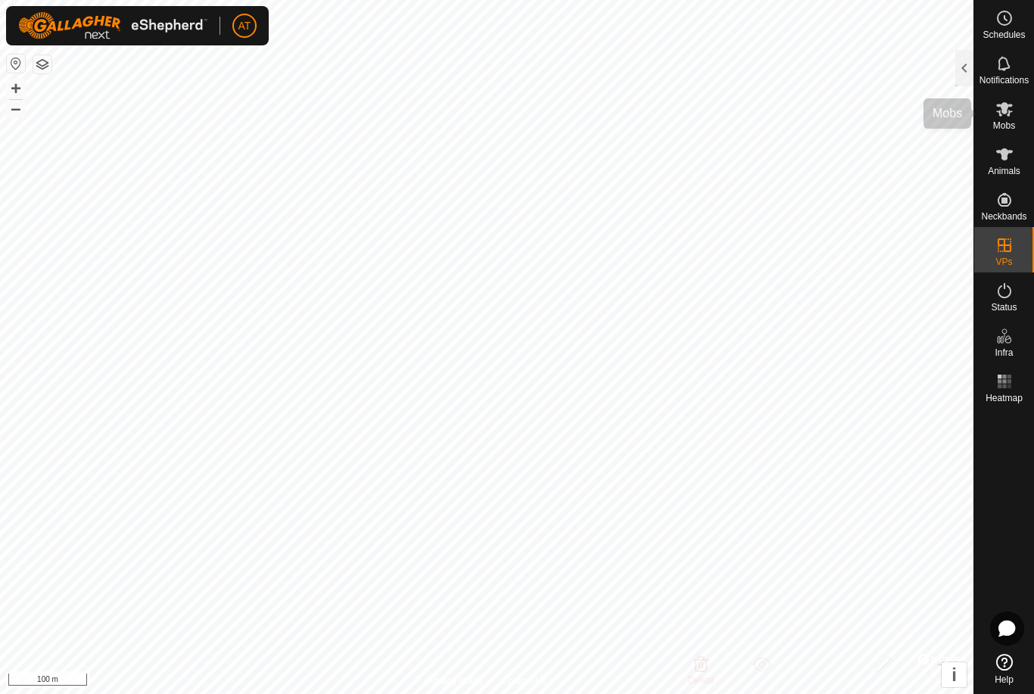
click at [1009, 126] on span "Mobs" at bounding box center [1004, 125] width 22 height 9
click at [1012, 121] on span "Mobs" at bounding box center [1004, 125] width 22 height 9
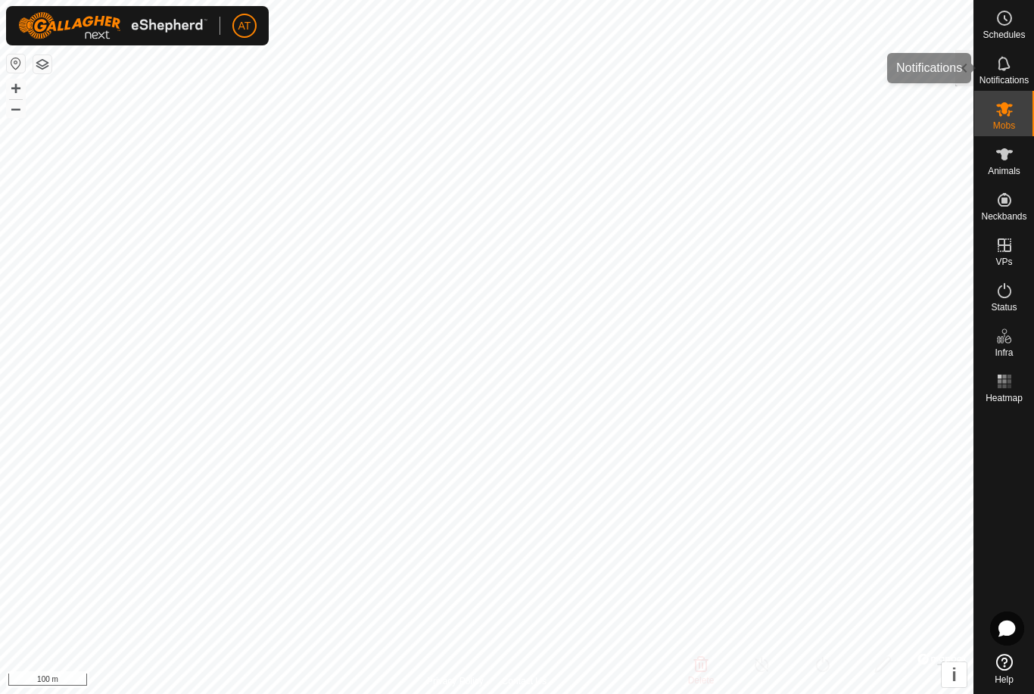
click at [975, 68] on div "Notifications" at bounding box center [1005, 67] width 60 height 45
click at [970, 63] on div at bounding box center [965, 68] width 18 height 36
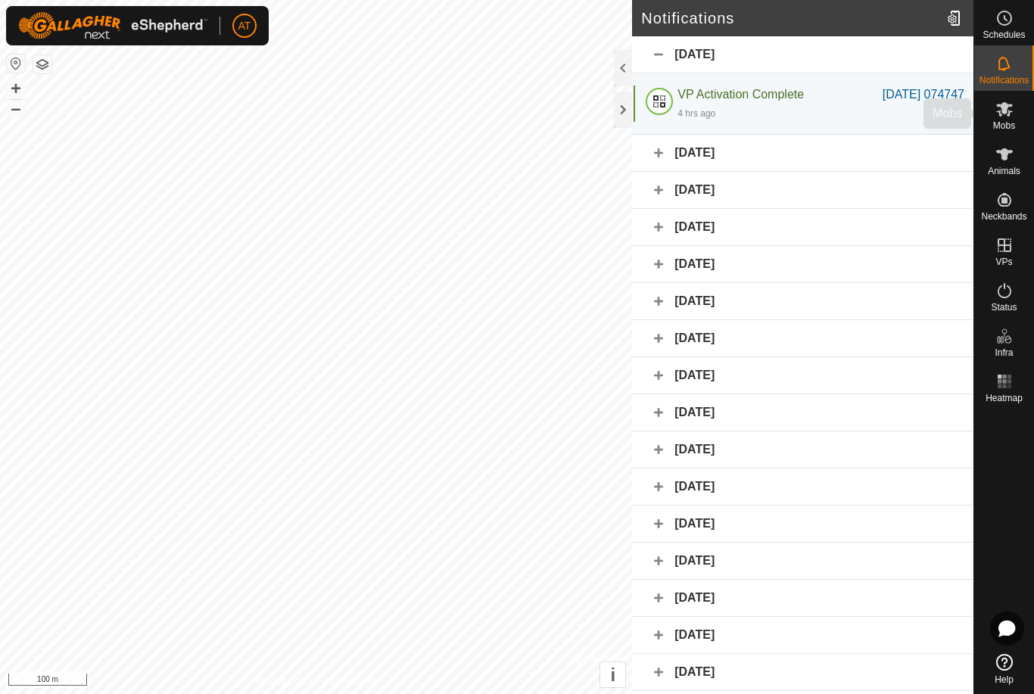
click at [1017, 118] on es-mob-svg-icon at bounding box center [1004, 109] width 27 height 24
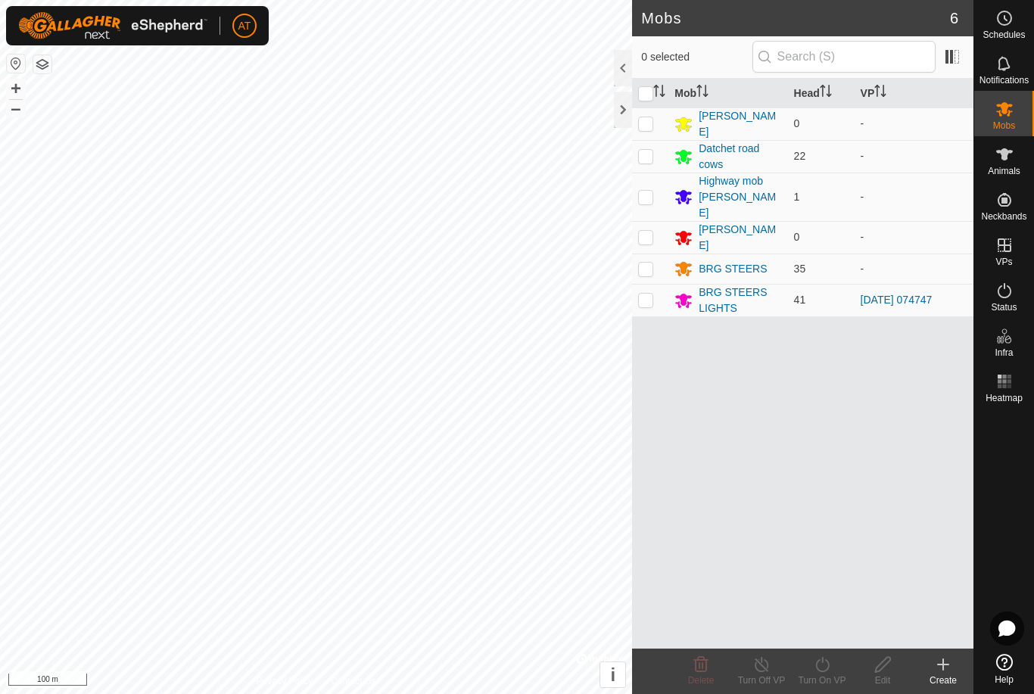
click at [645, 289] on td at bounding box center [650, 300] width 36 height 33
checkbox input "true"
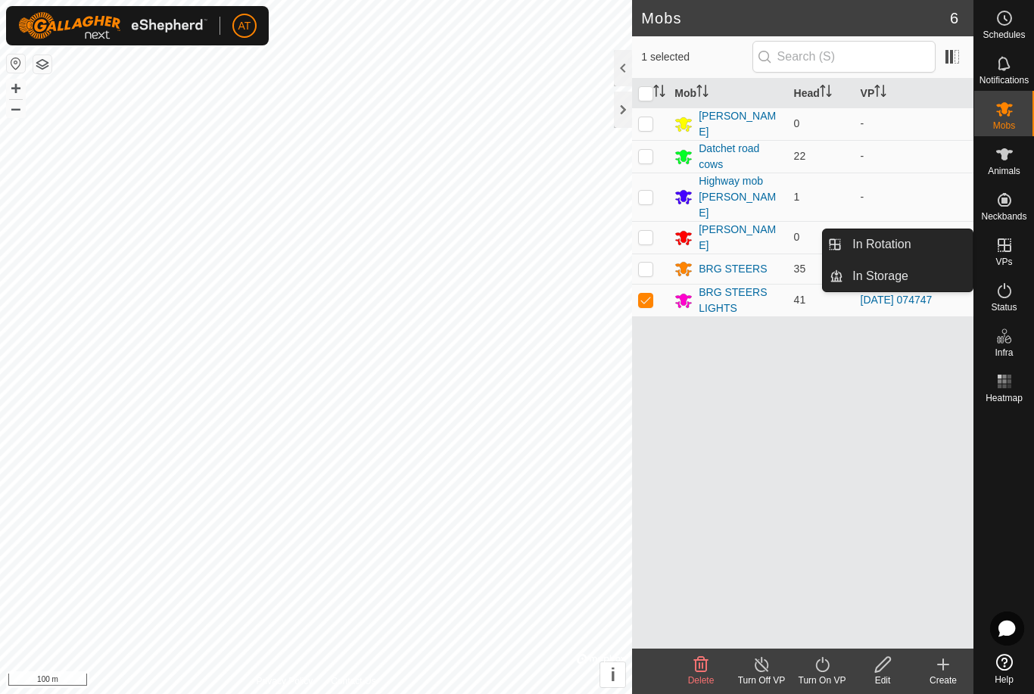
click at [894, 279] on span "In Storage" at bounding box center [881, 276] width 56 height 18
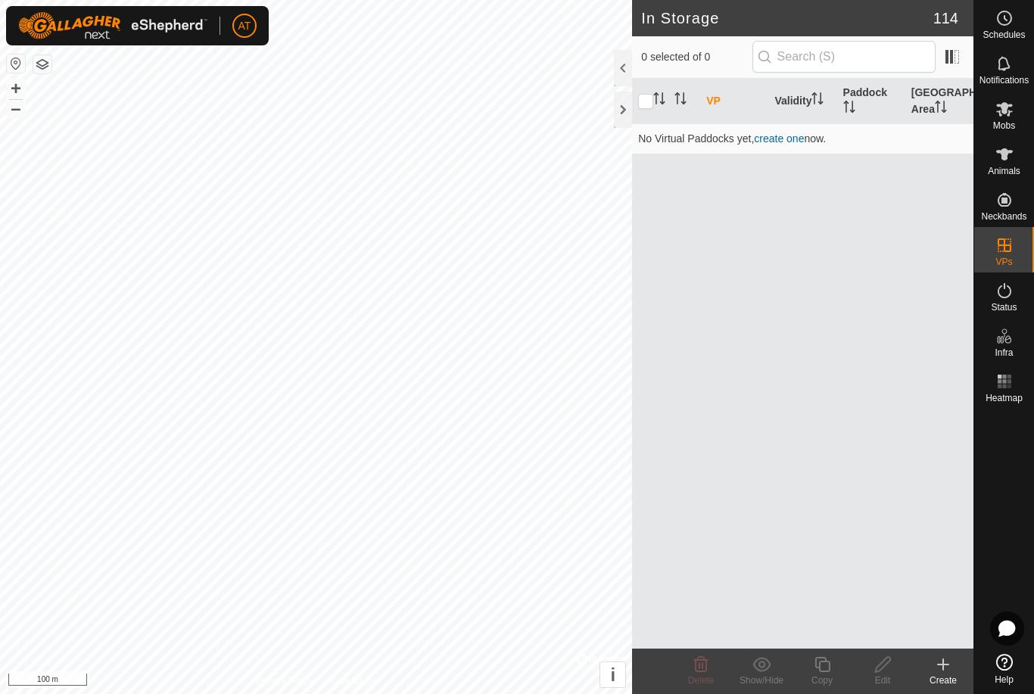
click at [941, 677] on div "Create" at bounding box center [943, 681] width 61 height 14
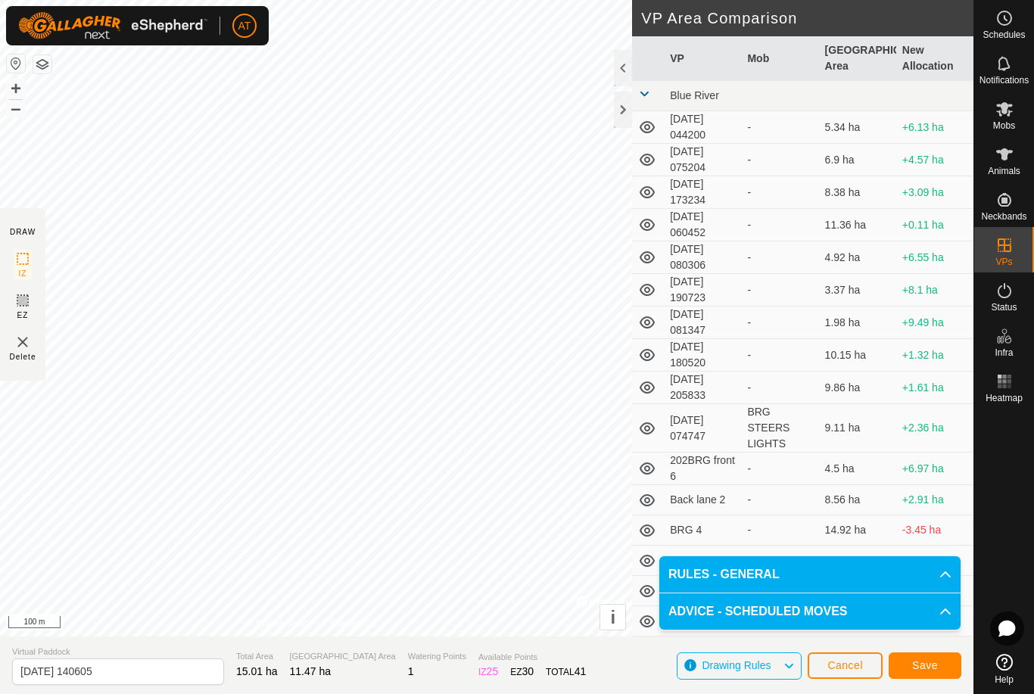
click at [932, 665] on span "Save" at bounding box center [925, 666] width 26 height 12
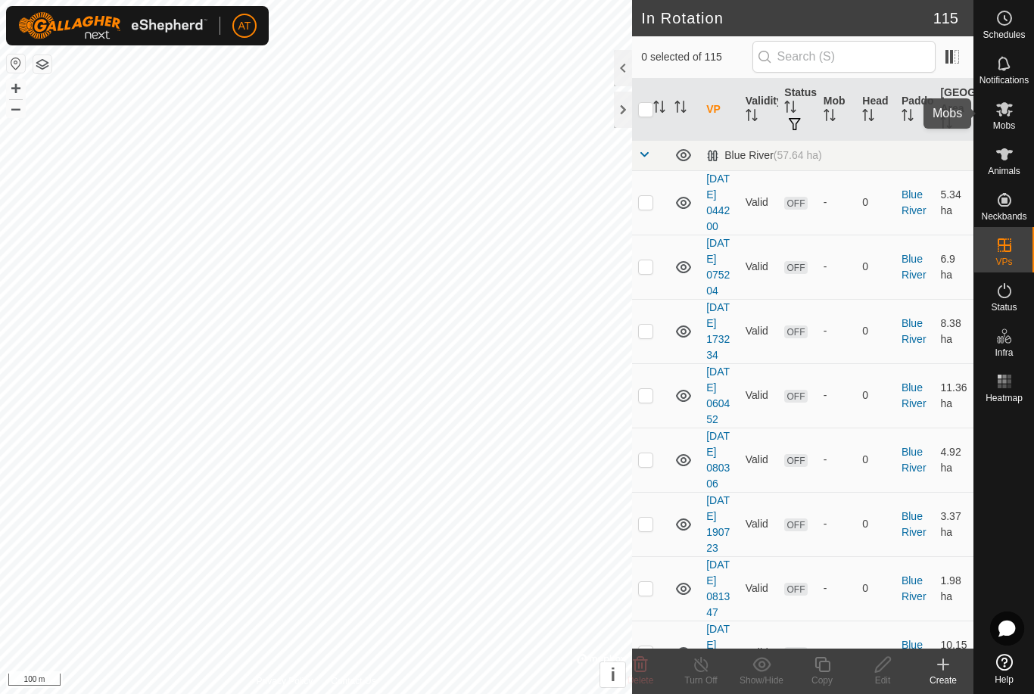
click at [1025, 112] on div "Mobs" at bounding box center [1005, 113] width 60 height 45
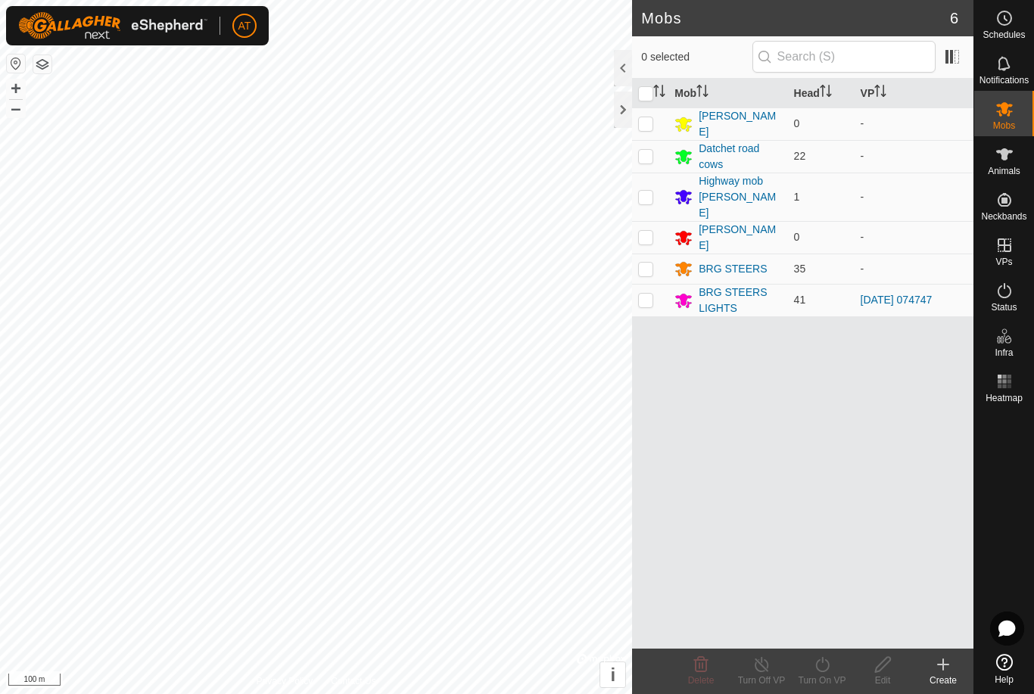
click at [659, 284] on td at bounding box center [650, 300] width 36 height 33
checkbox input "true"
click at [814, 681] on div "Turn On VP" at bounding box center [822, 681] width 61 height 14
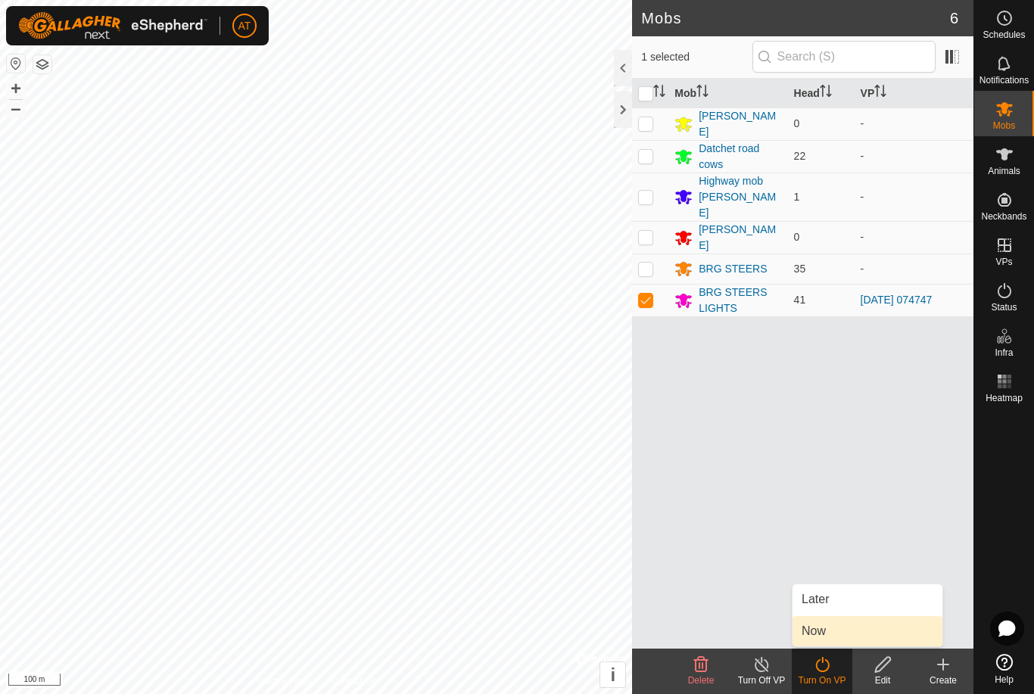
click at [823, 636] on span "Now" at bounding box center [814, 631] width 24 height 18
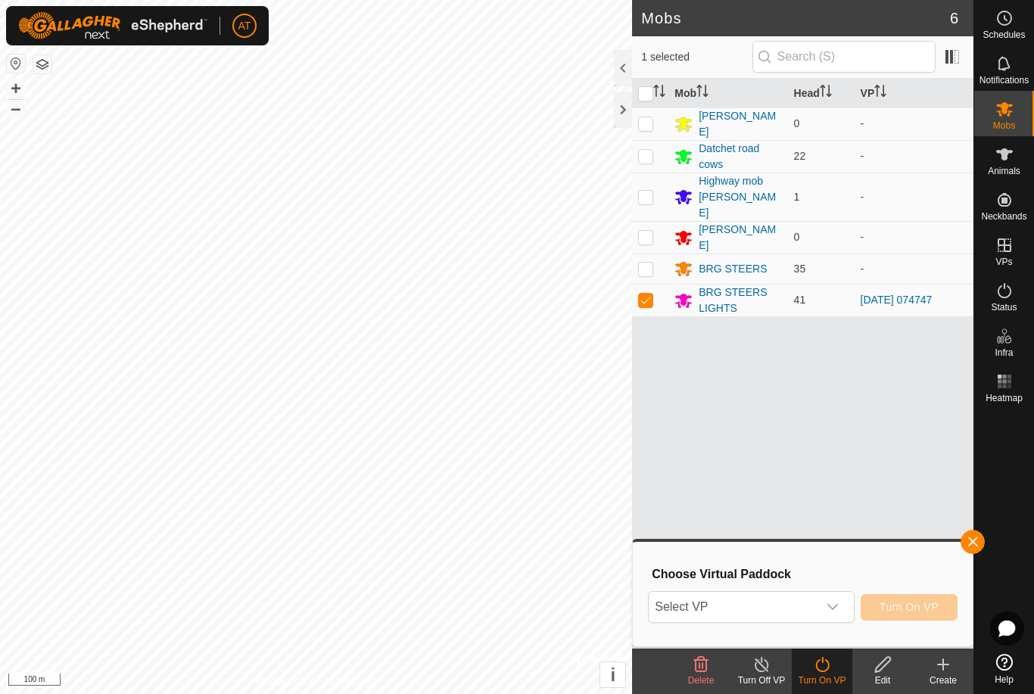
click at [817, 603] on span "Select VP" at bounding box center [733, 607] width 168 height 30
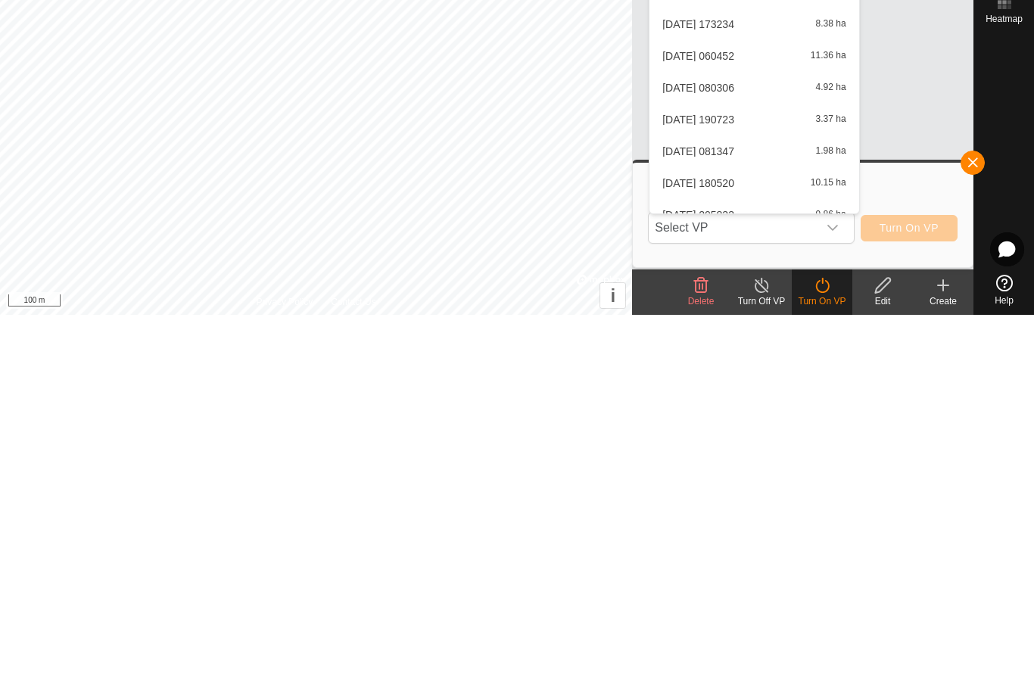
click at [841, 592] on div "dropdown trigger" at bounding box center [833, 607] width 30 height 30
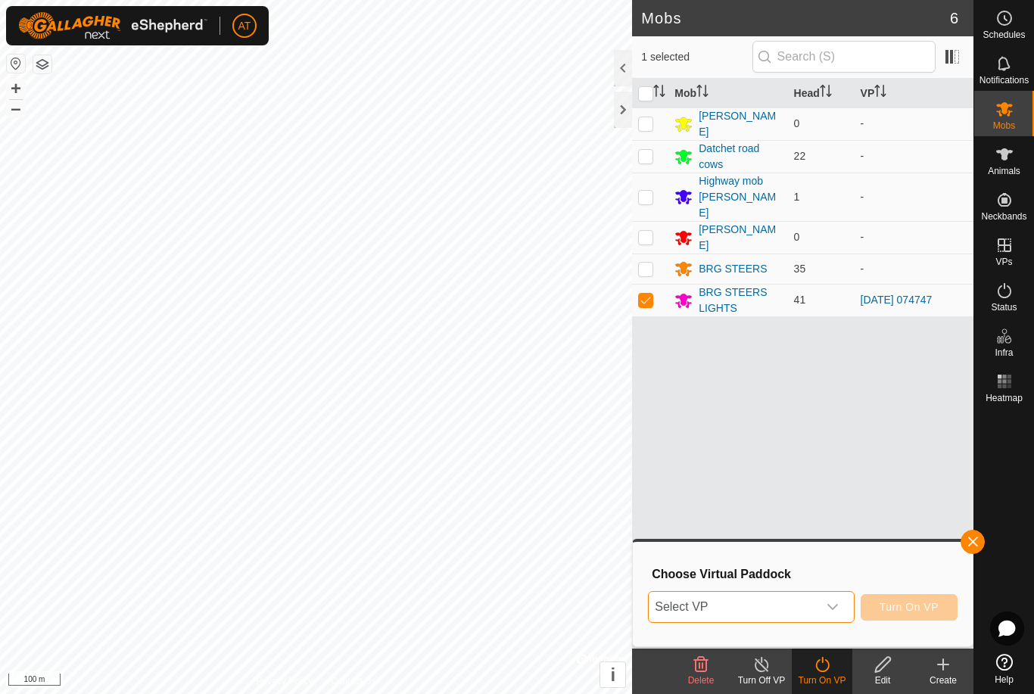
click at [844, 610] on div "dropdown trigger" at bounding box center [833, 607] width 30 height 30
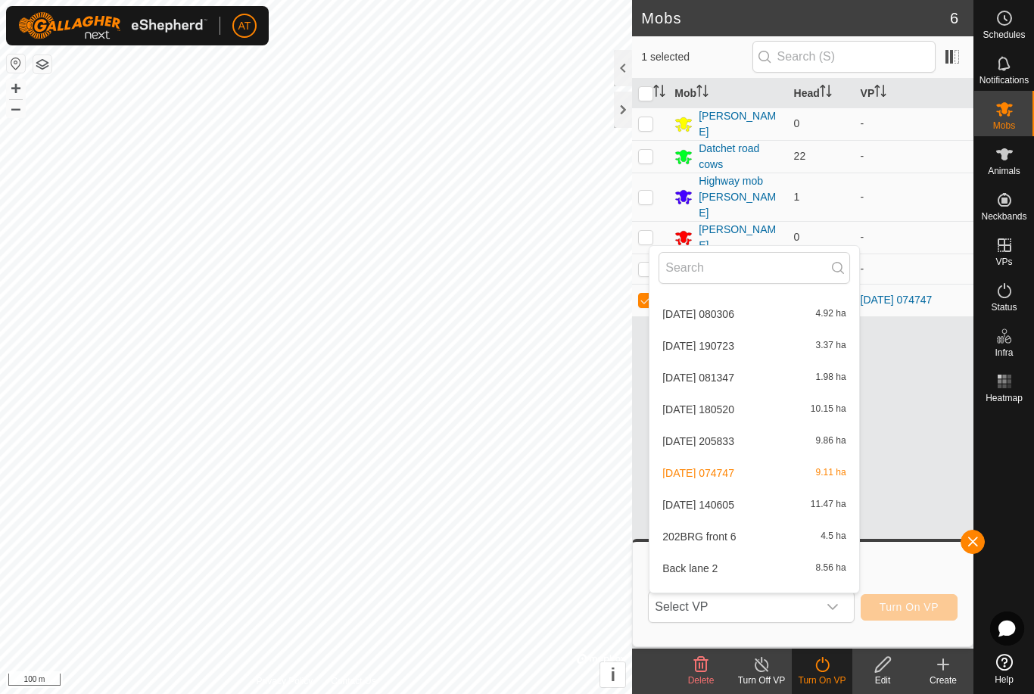
scroll to position [170, 0]
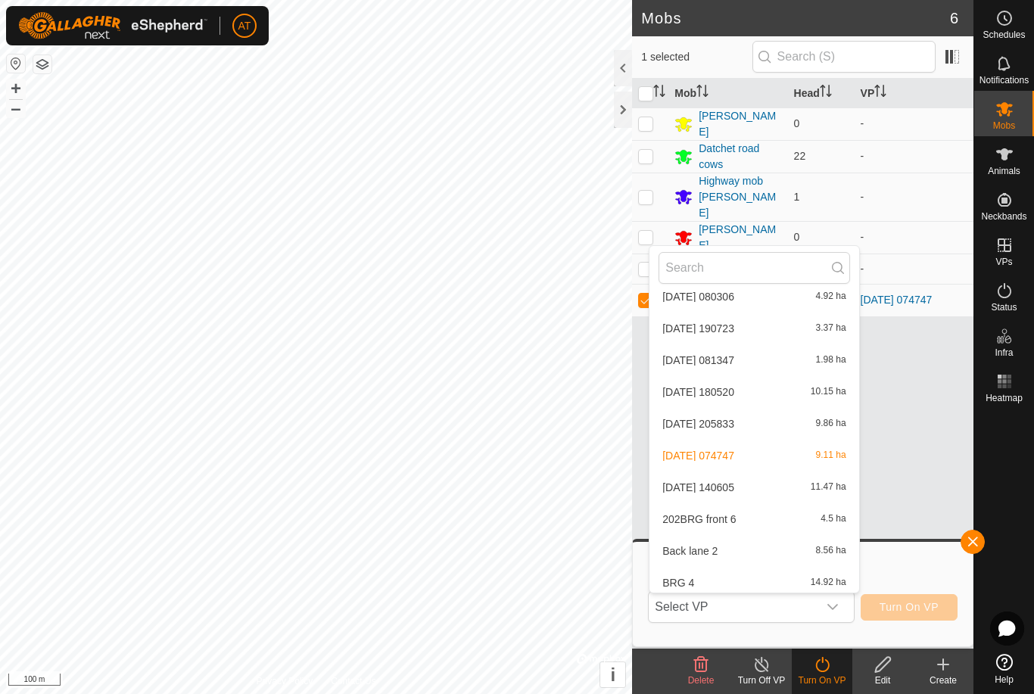
click at [735, 488] on span "[DATE] 140605" at bounding box center [699, 487] width 72 height 11
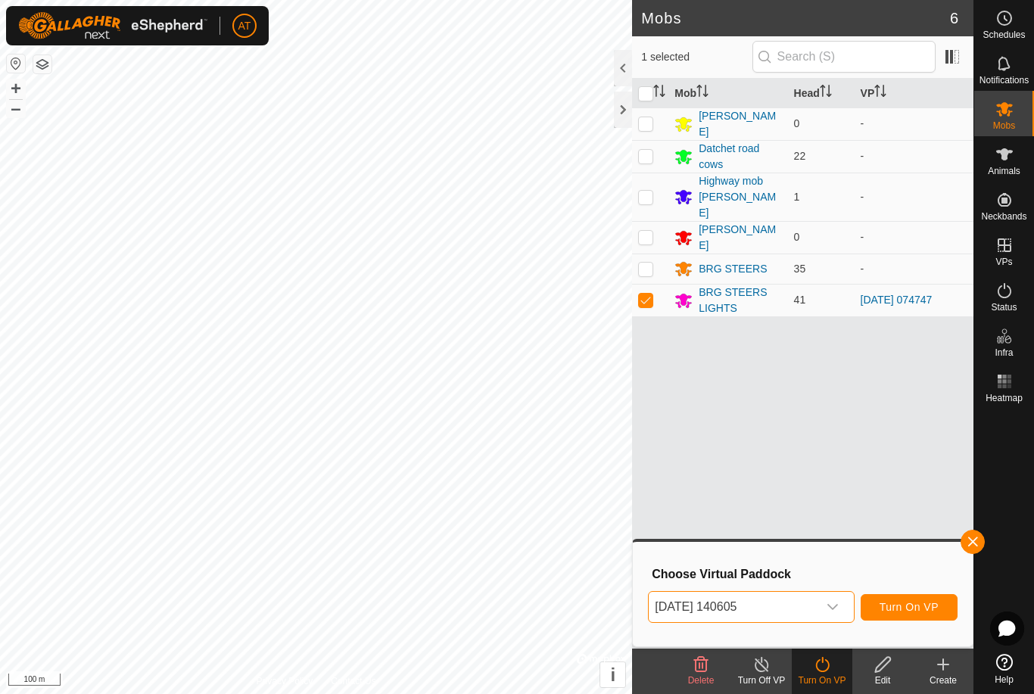
click at [919, 602] on span "Turn On VP" at bounding box center [909, 607] width 59 height 12
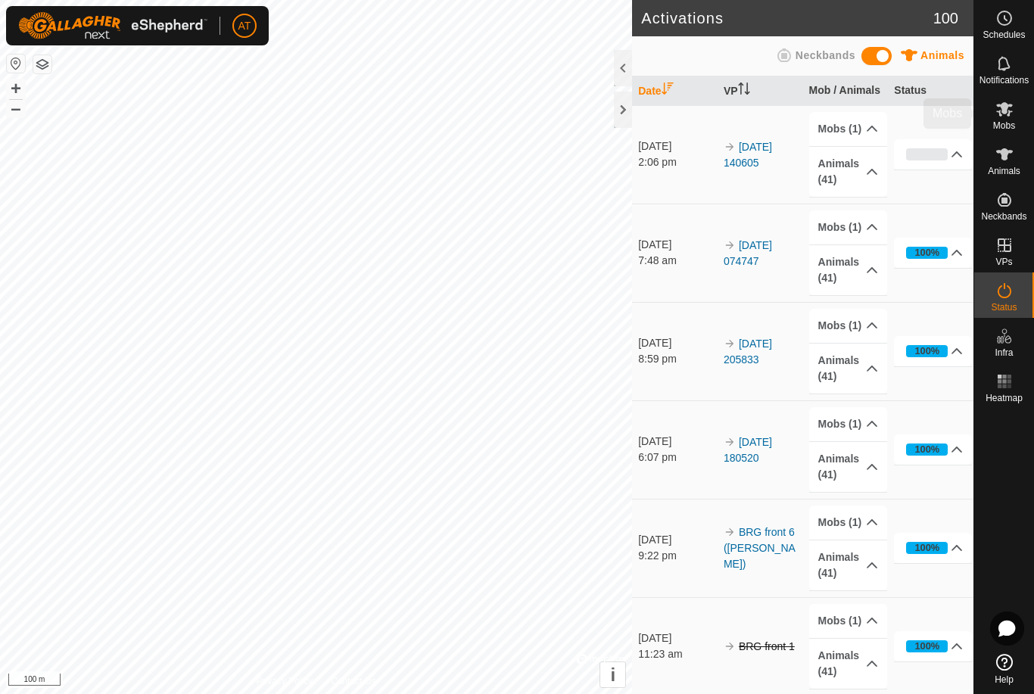
click at [1009, 114] on icon at bounding box center [1005, 109] width 17 height 14
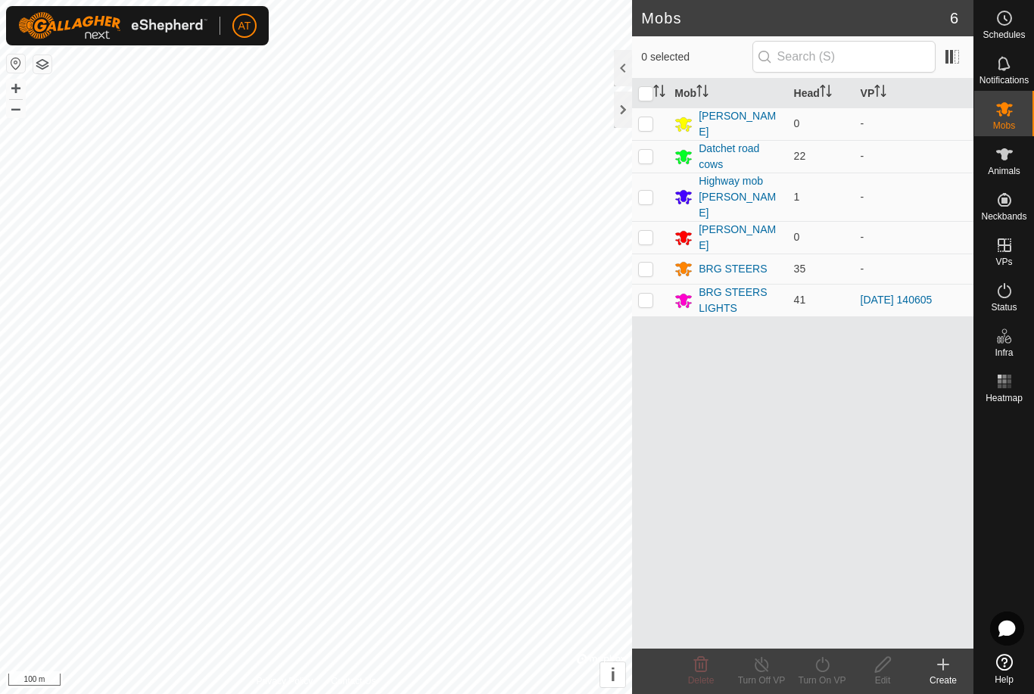
click at [650, 294] on p-checkbox at bounding box center [645, 300] width 15 height 12
checkbox input "true"
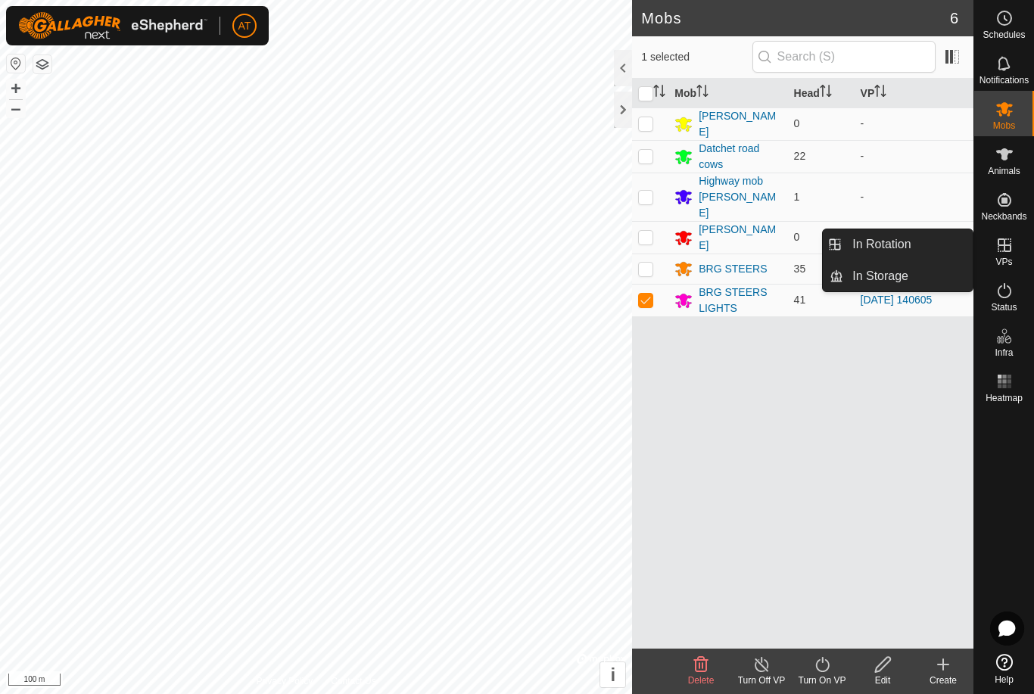
click at [937, 243] on link "In Rotation" at bounding box center [908, 244] width 129 height 30
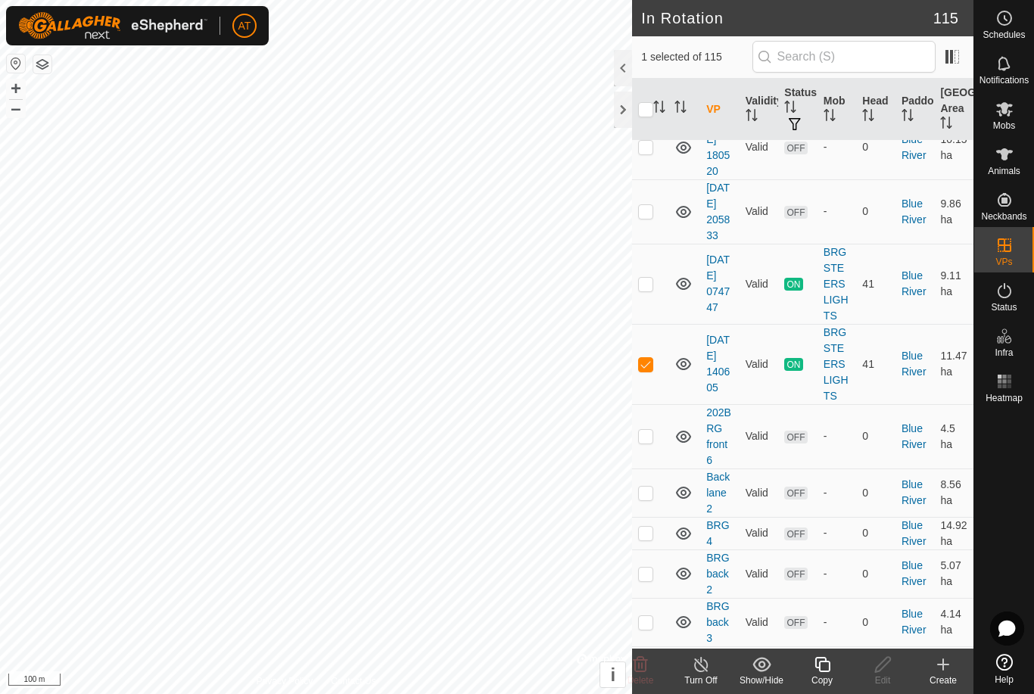
scroll to position [509, 0]
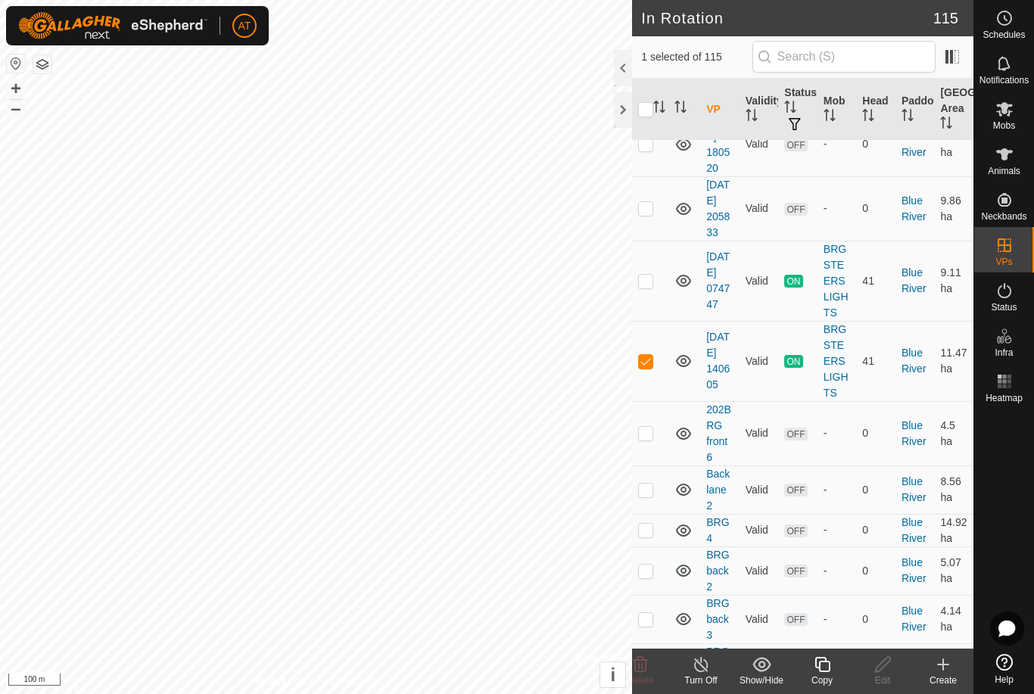
click at [650, 367] on p-checkbox at bounding box center [645, 361] width 15 height 12
checkbox input "true"
